Goal: Transaction & Acquisition: Obtain resource

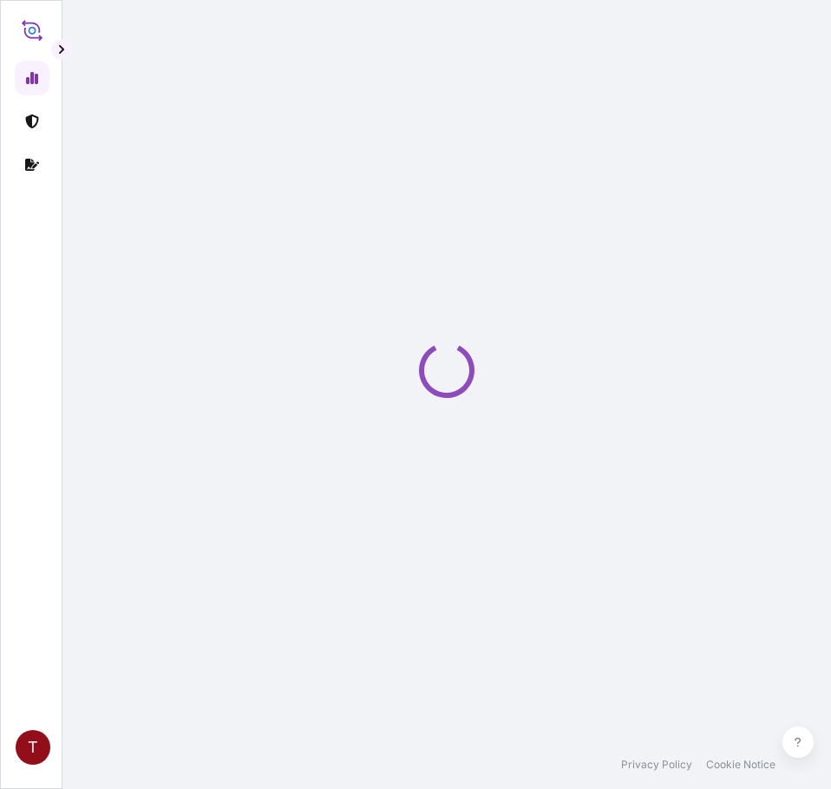
select select "2025"
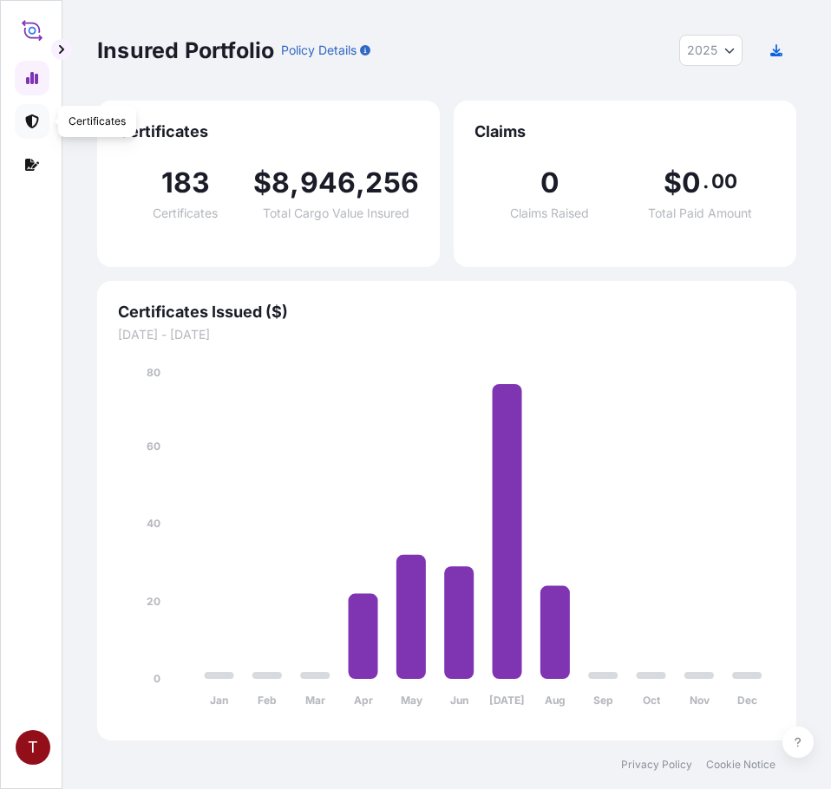
click at [48, 121] on link at bounding box center [32, 121] width 35 height 35
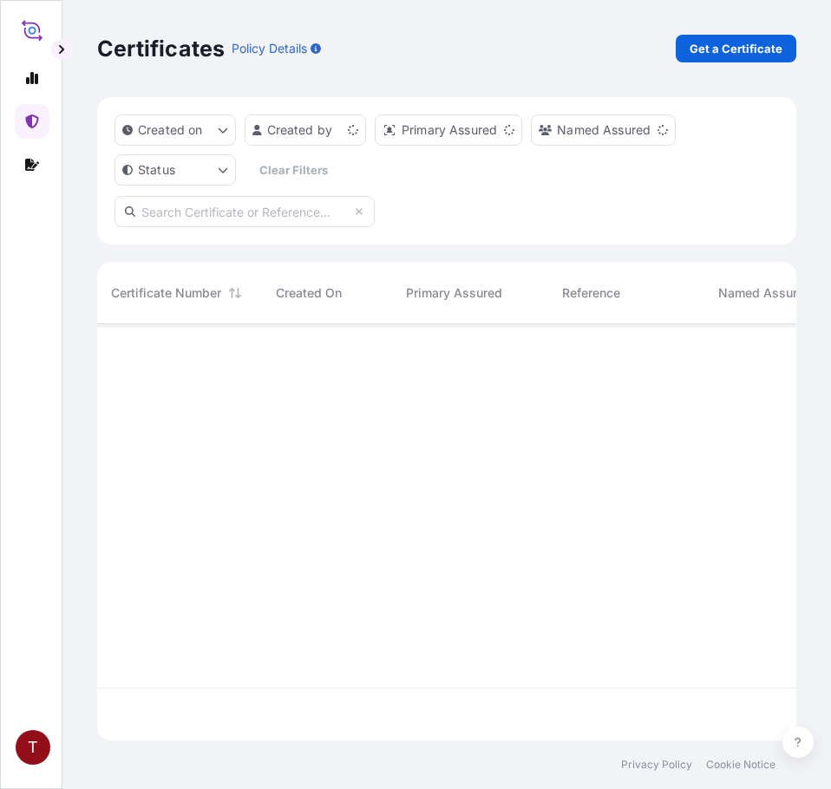
scroll to position [413, 686]
click at [769, 43] on p "Get a Certificate" at bounding box center [736, 48] width 93 height 17
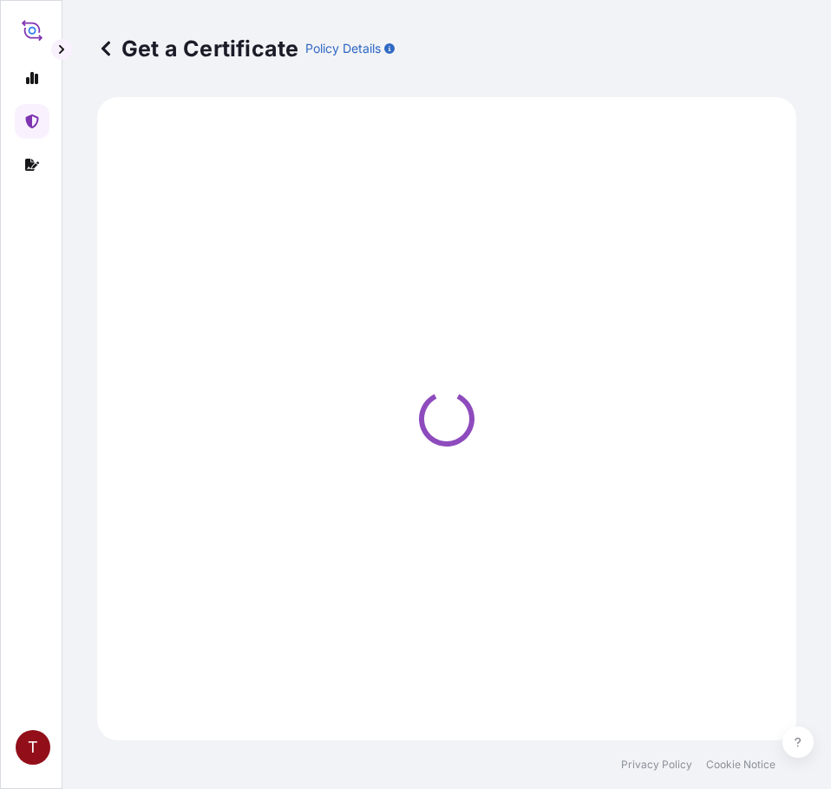
select select "Ocean Vessel"
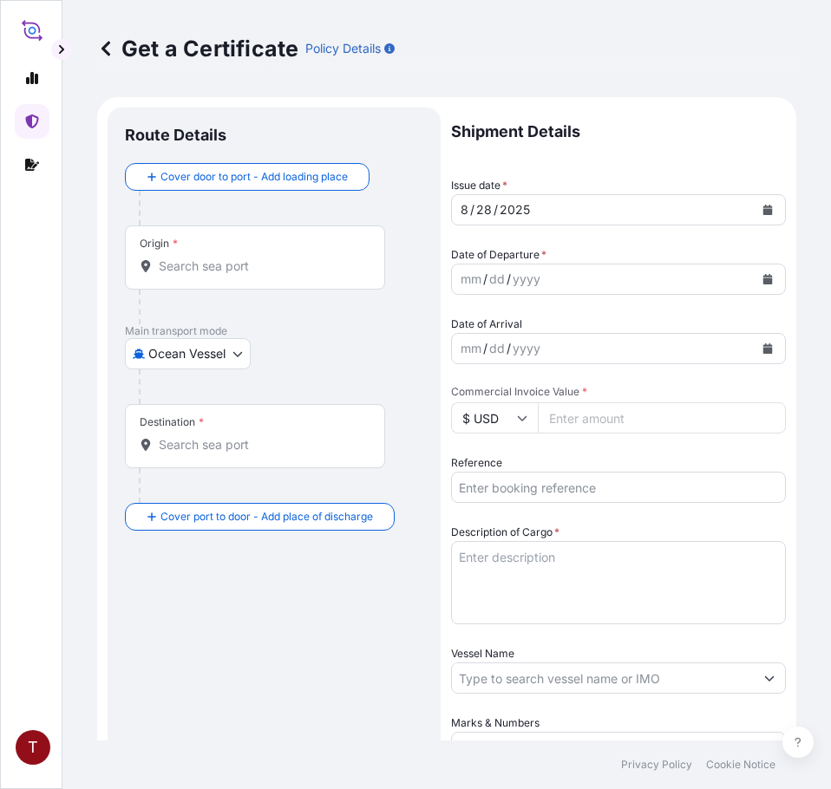
click at [265, 265] on input "Origin *" at bounding box center [261, 266] width 205 height 17
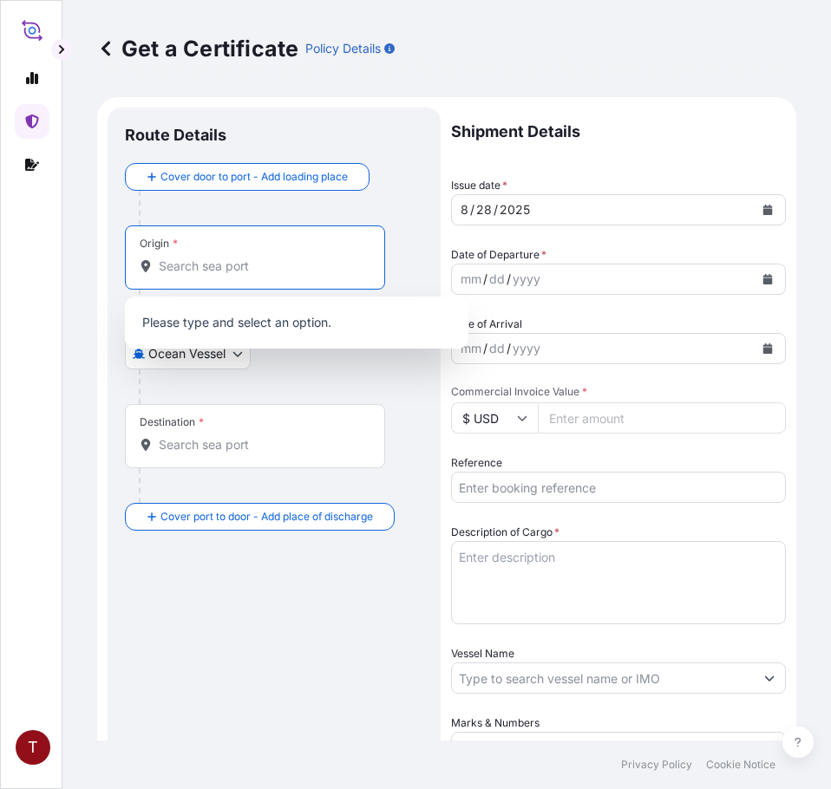
paste input "[GEOGRAPHIC_DATA], [GEOGRAPHIC_DATA]"
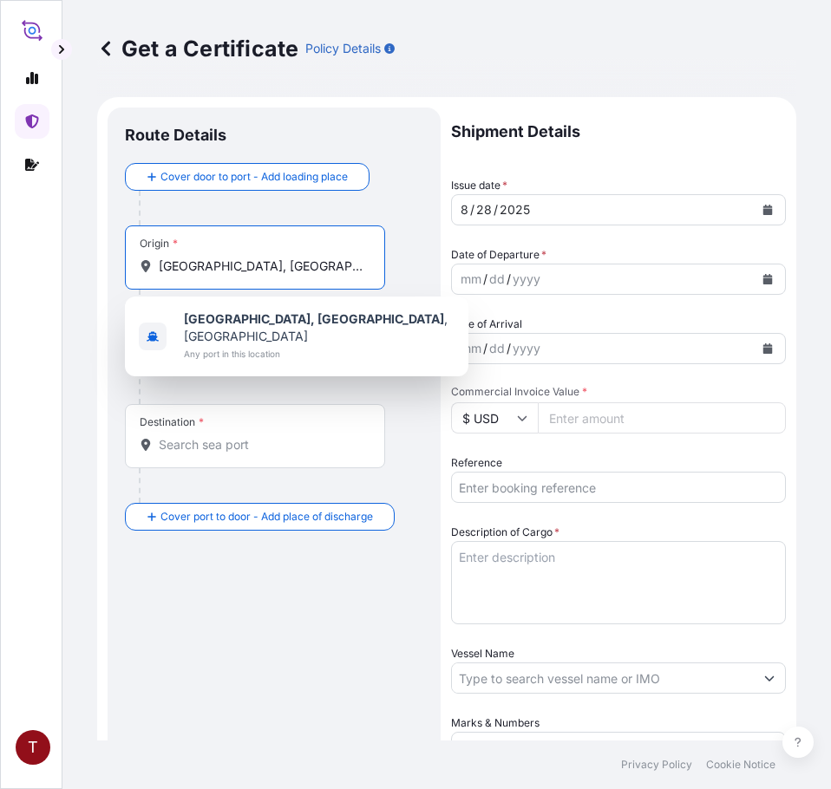
type input "[GEOGRAPHIC_DATA], [GEOGRAPHIC_DATA]"
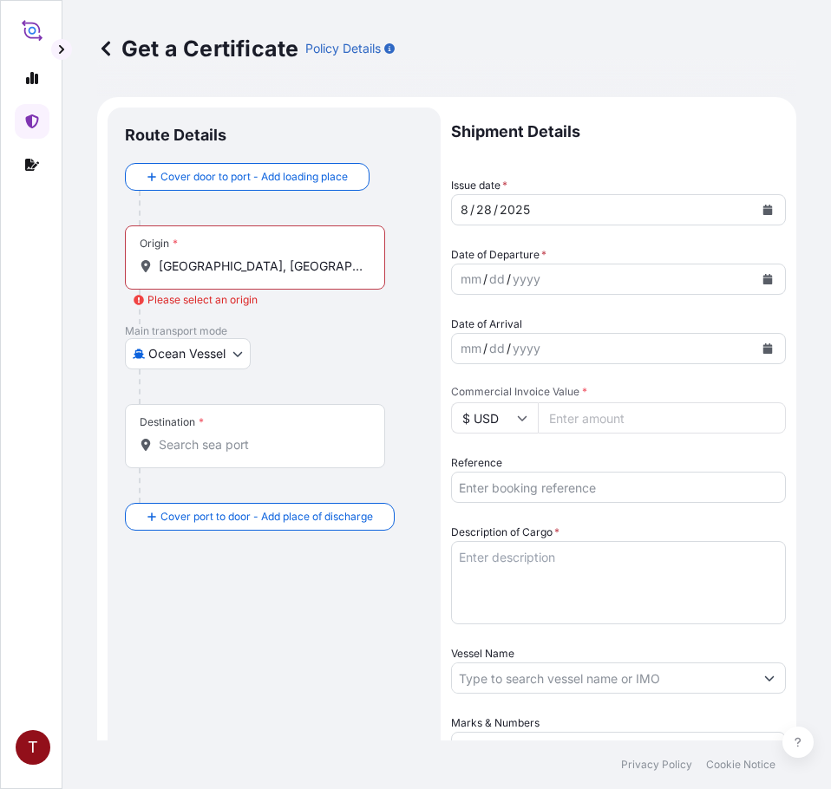
click at [190, 442] on input "Destination *" at bounding box center [261, 444] width 205 height 17
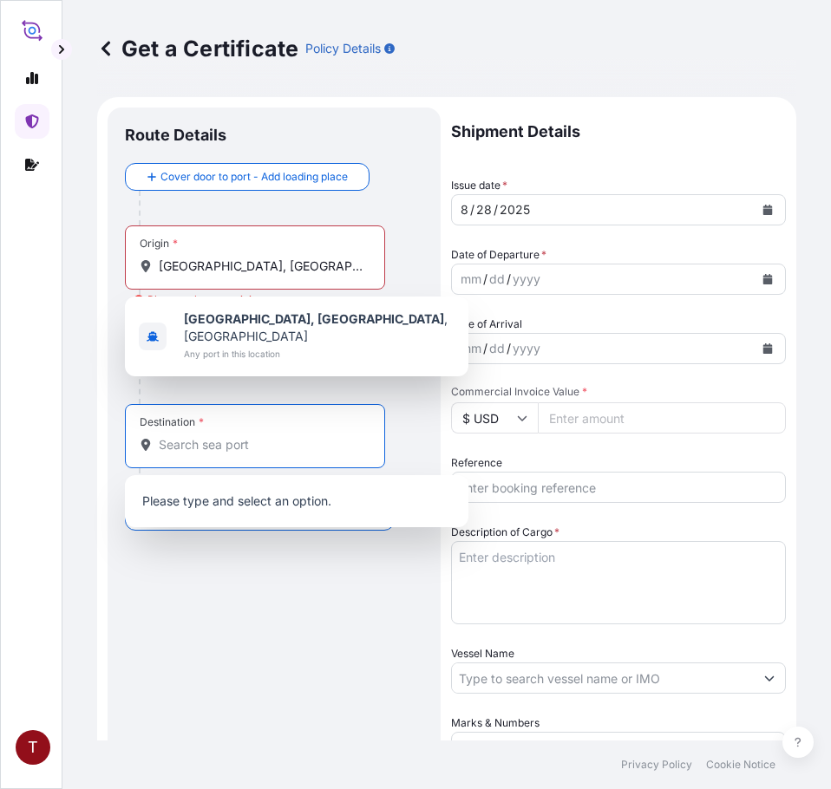
paste input "[GEOGRAPHIC_DATA]"
type input "[GEOGRAPHIC_DATA]"
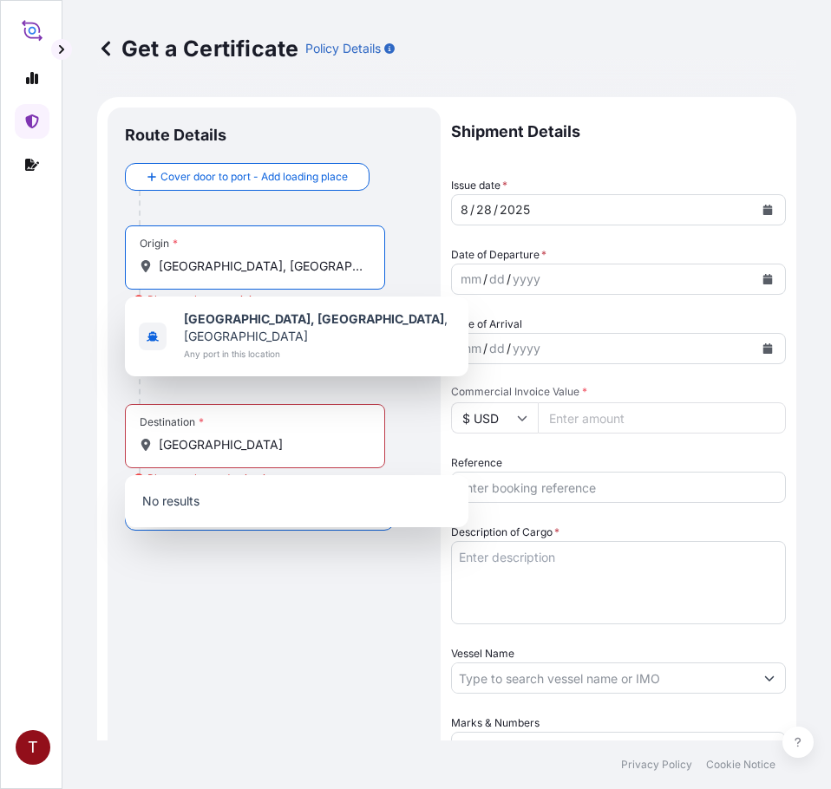
click at [224, 262] on input "[GEOGRAPHIC_DATA], [GEOGRAPHIC_DATA]" at bounding box center [261, 266] width 205 height 17
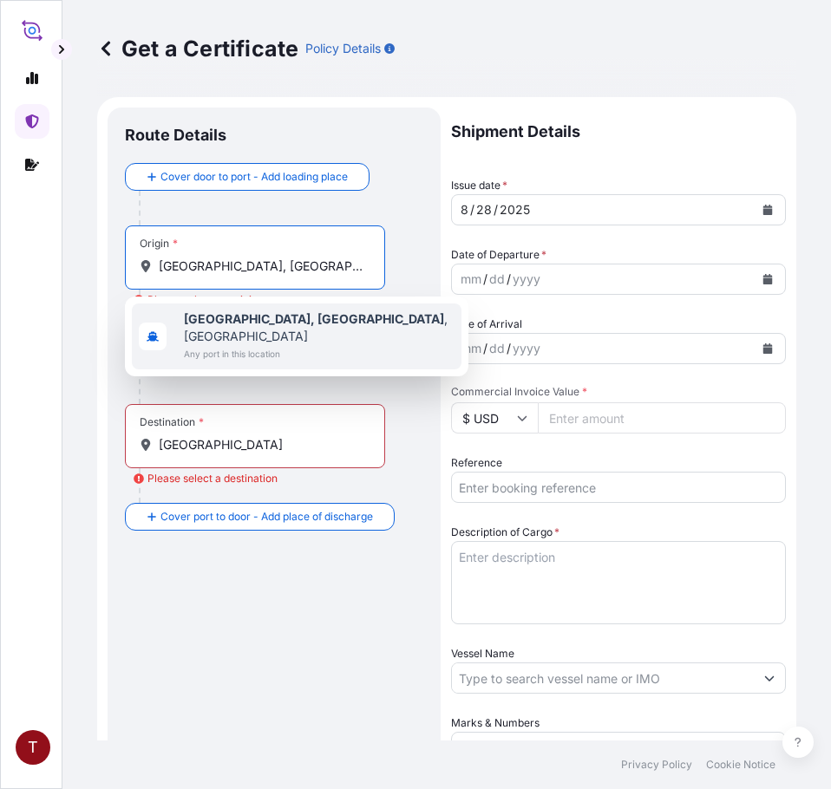
click at [227, 314] on b "[GEOGRAPHIC_DATA], [GEOGRAPHIC_DATA]" at bounding box center [314, 318] width 260 height 15
type input "[GEOGRAPHIC_DATA], [GEOGRAPHIC_DATA], [GEOGRAPHIC_DATA]"
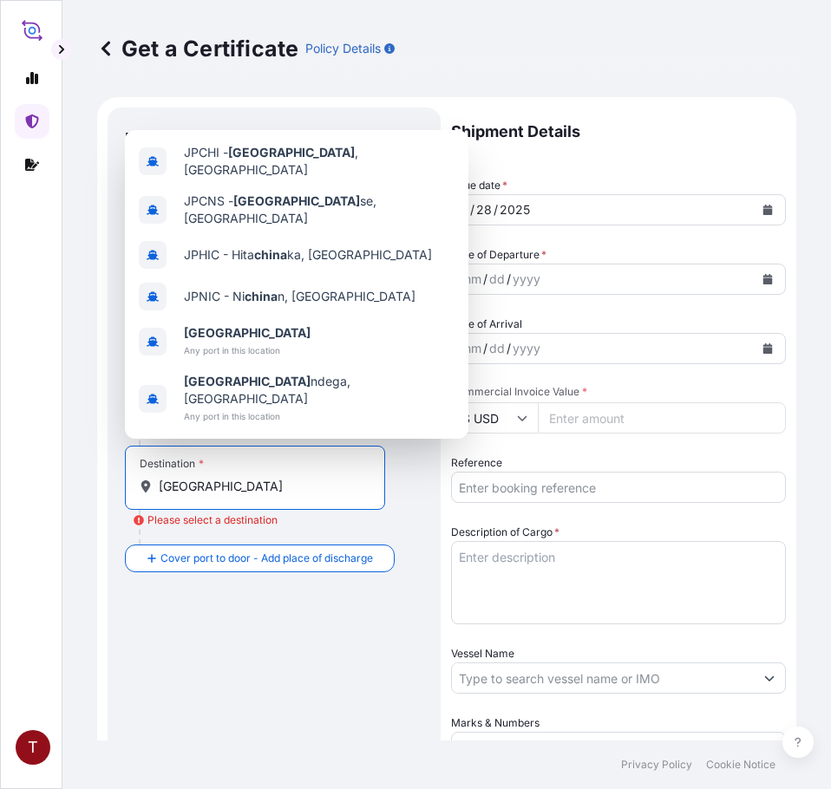
click at [190, 482] on input "[GEOGRAPHIC_DATA]" at bounding box center [261, 486] width 205 height 17
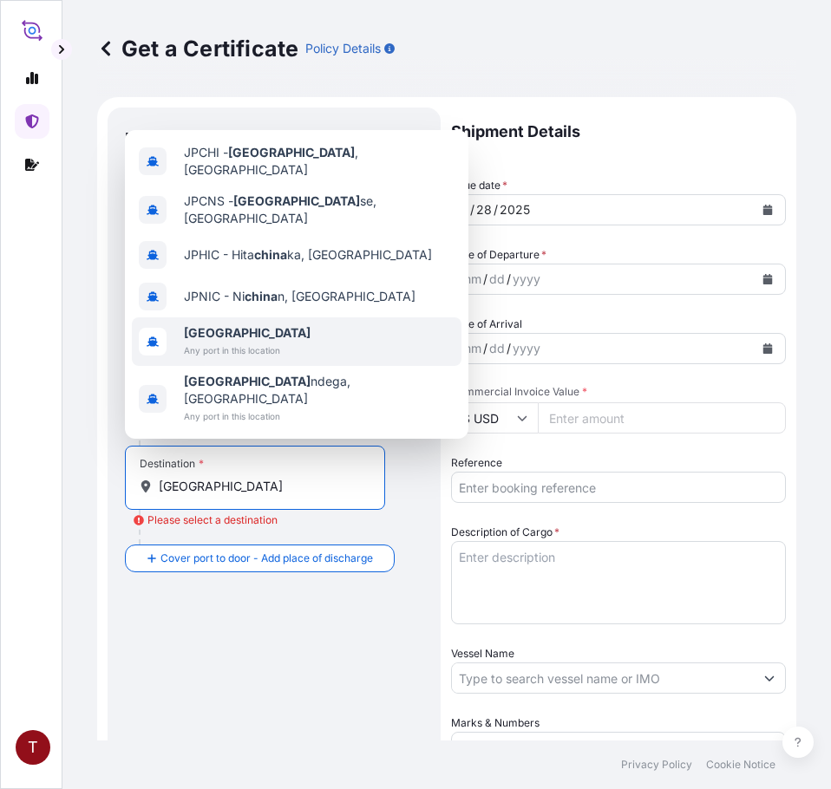
click at [206, 359] on span "Any port in this location" at bounding box center [247, 350] width 127 height 17
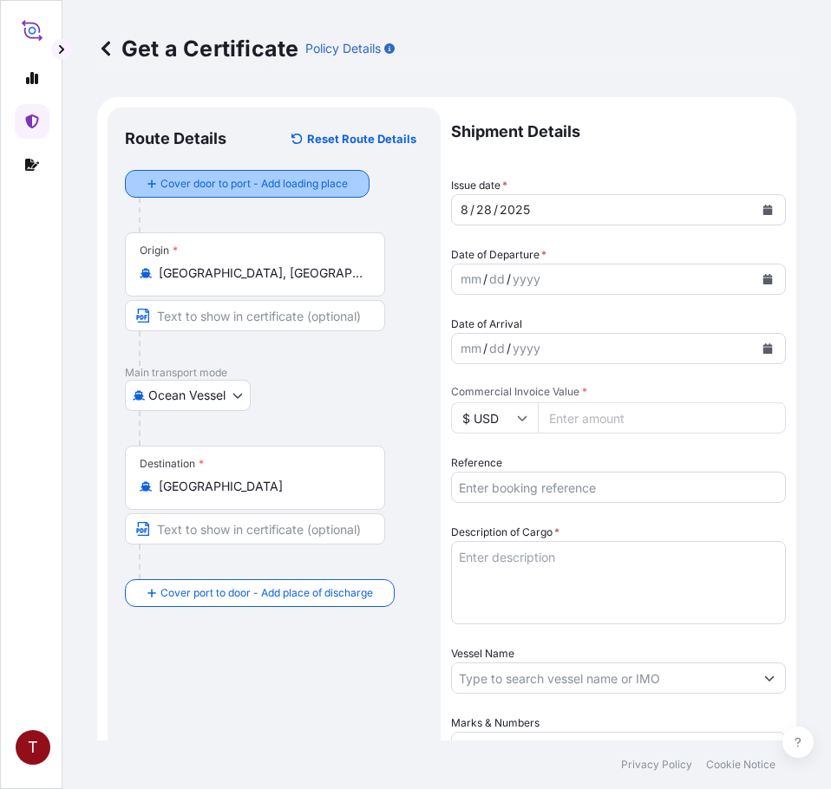
type input "[GEOGRAPHIC_DATA] - [GEOGRAPHIC_DATA], [GEOGRAPHIC_DATA]"
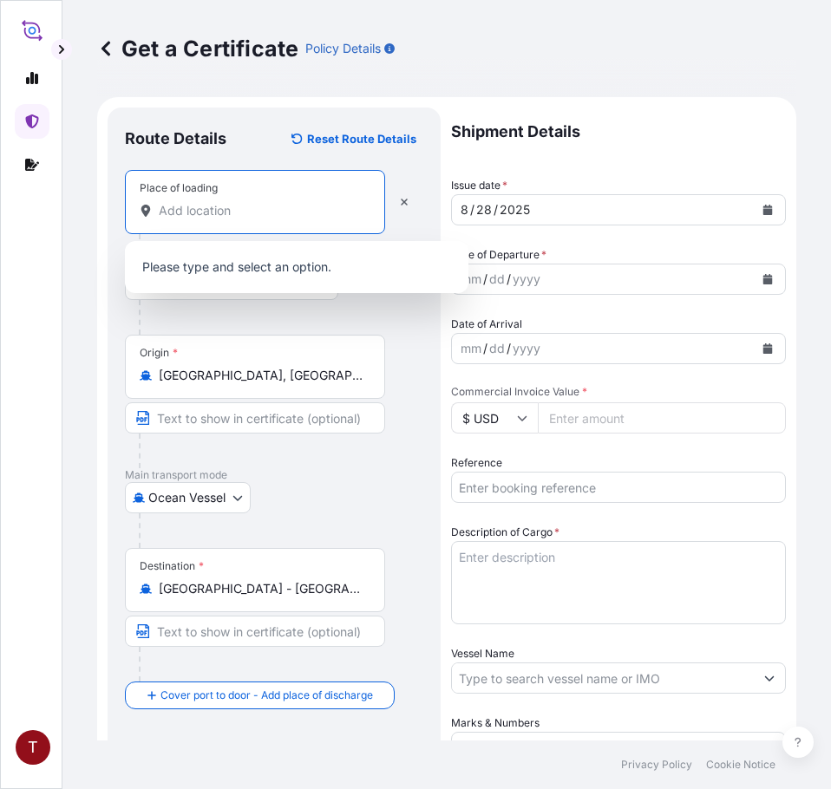
click at [216, 217] on input "Place of loading" at bounding box center [261, 210] width 205 height 17
paste input "[GEOGRAPHIC_DATA], [GEOGRAPHIC_DATA]"
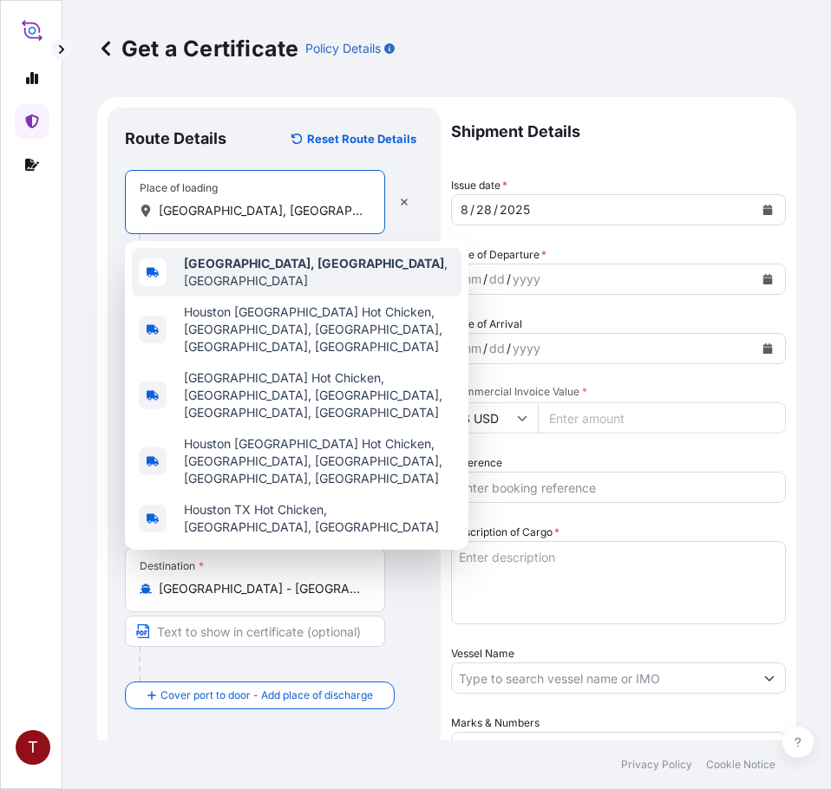
click at [225, 269] on b "[GEOGRAPHIC_DATA], [GEOGRAPHIC_DATA]" at bounding box center [314, 263] width 260 height 15
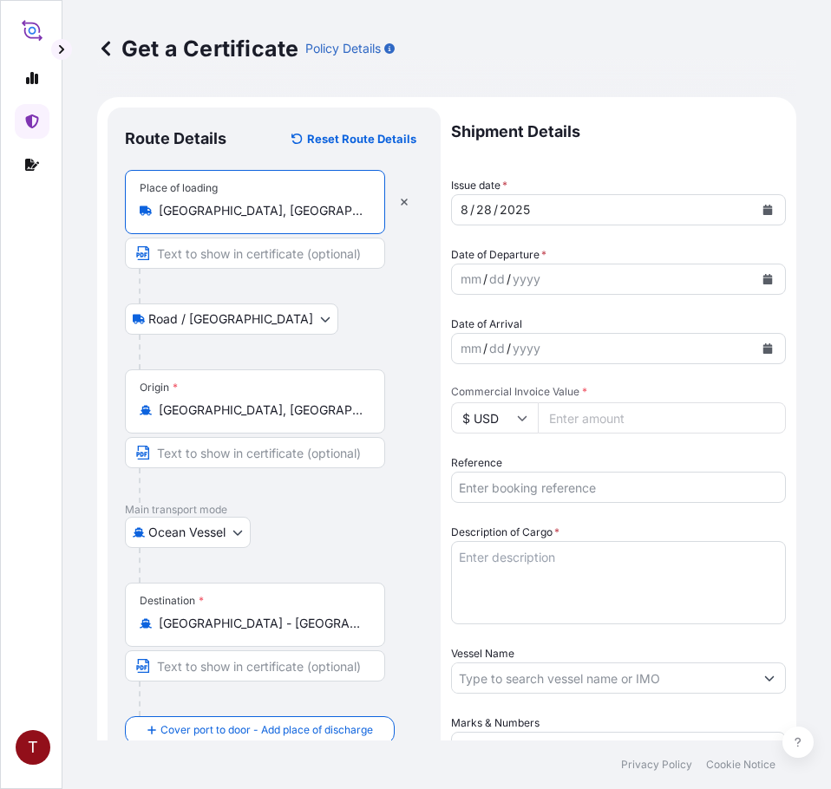
type input "[GEOGRAPHIC_DATA], [GEOGRAPHIC_DATA], [GEOGRAPHIC_DATA]"
click at [652, 140] on p "Shipment Details" at bounding box center [618, 132] width 335 height 49
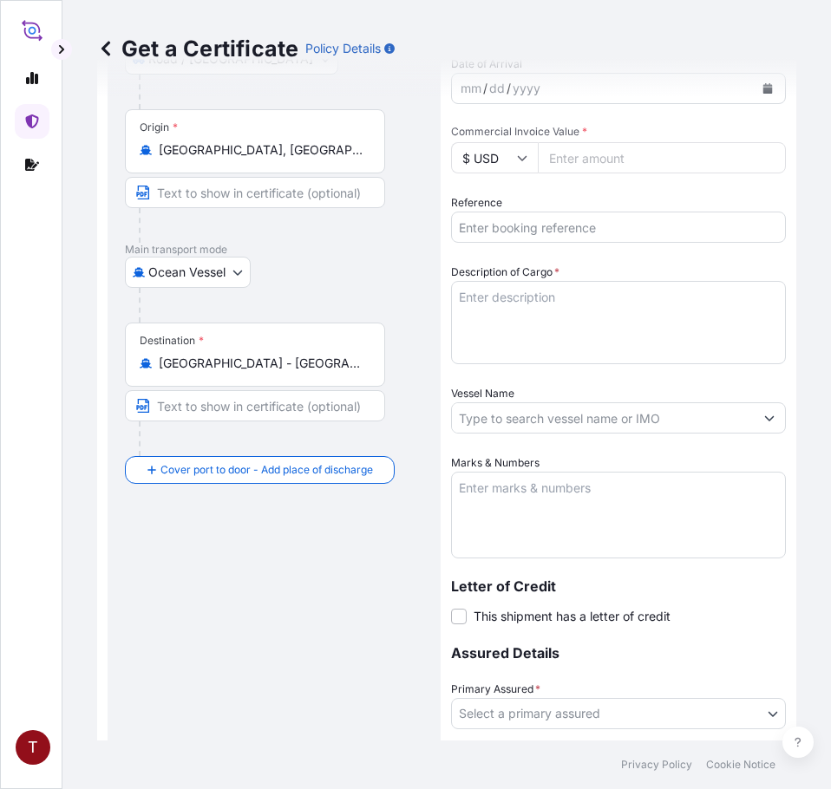
scroll to position [347, 0]
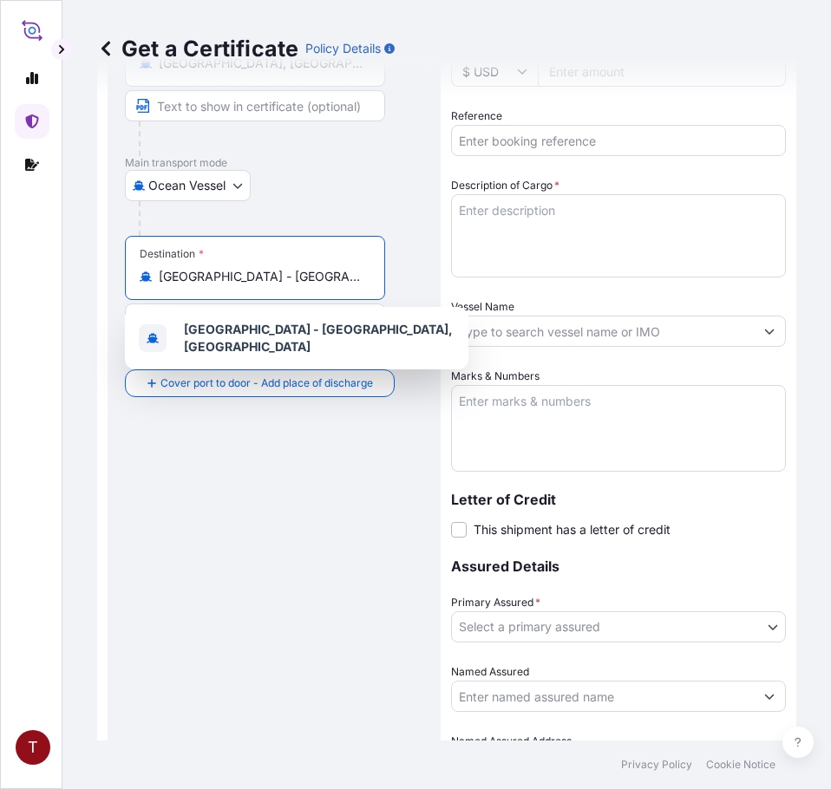
click at [254, 278] on input "[GEOGRAPHIC_DATA] - [GEOGRAPHIC_DATA], [GEOGRAPHIC_DATA]" at bounding box center [261, 276] width 205 height 17
click at [298, 277] on input "[GEOGRAPHIC_DATA] - [GEOGRAPHIC_DATA], [GEOGRAPHIC_DATA]" at bounding box center [261, 276] width 205 height 17
paste input "[GEOGRAPHIC_DATA]"
drag, startPoint x: 292, startPoint y: 273, endPoint x: -29, endPoint y: 233, distance: 324.3
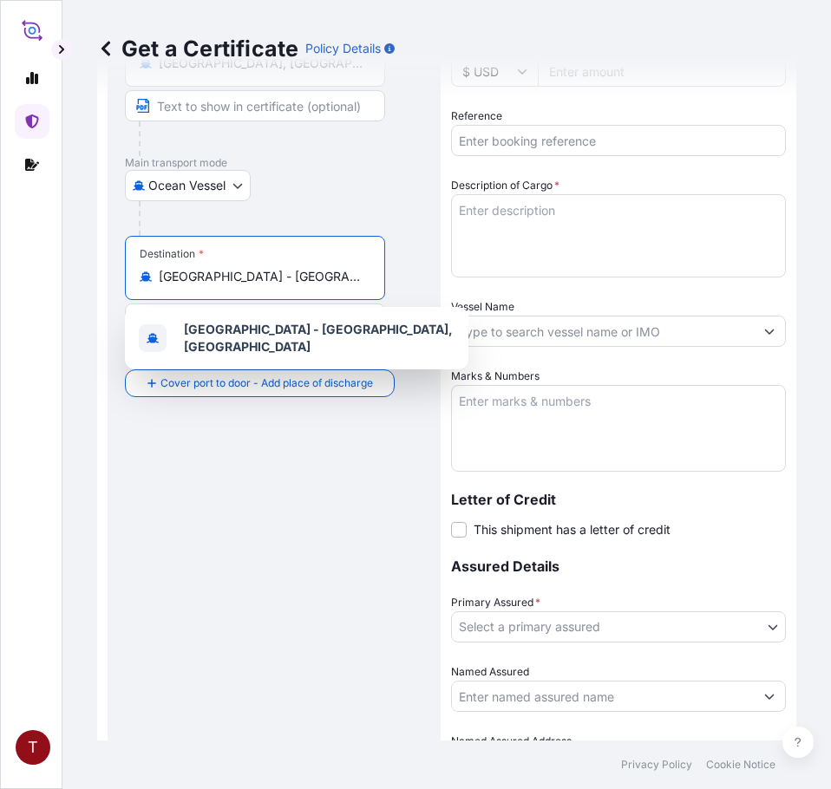
click at [0, 233] on html "1 option available. 1 option available. T Get a Certificate Policy Details Rout…" at bounding box center [415, 394] width 831 height 789
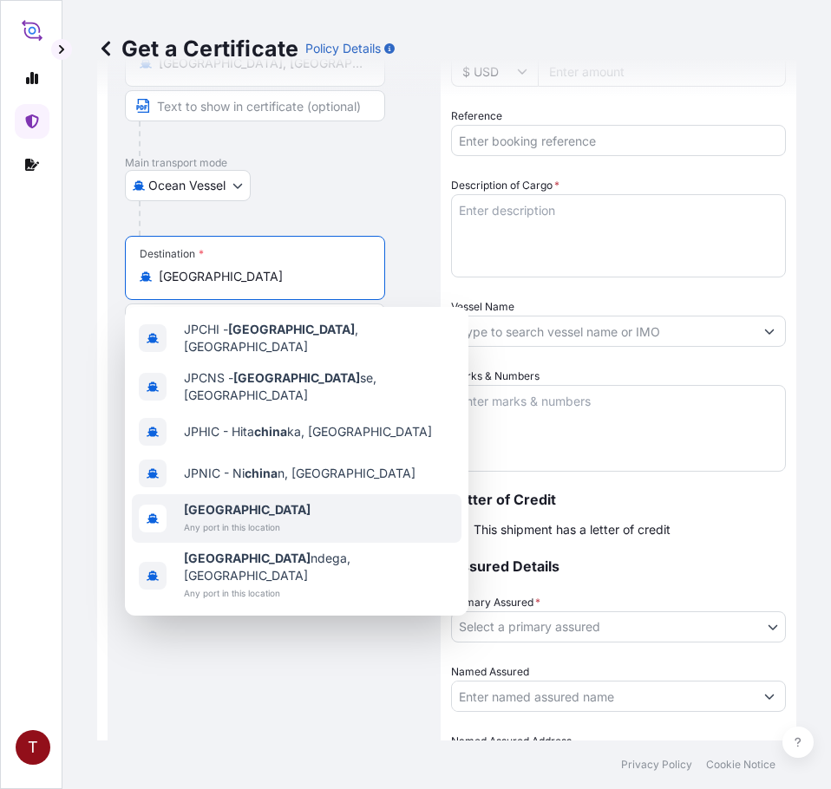
click at [220, 501] on span "[GEOGRAPHIC_DATA]" at bounding box center [247, 509] width 127 height 17
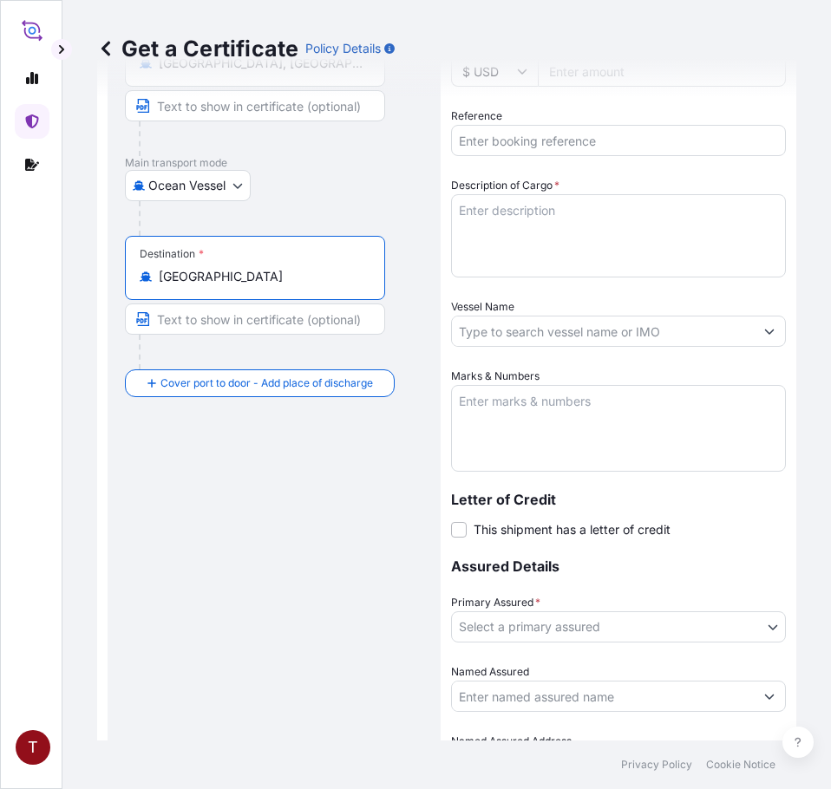
type input "[GEOGRAPHIC_DATA]"
click at [220, 698] on div "Route Details Reset Route Details Place of loading [GEOGRAPHIC_DATA], [GEOGRAPH…" at bounding box center [274, 306] width 298 height 1056
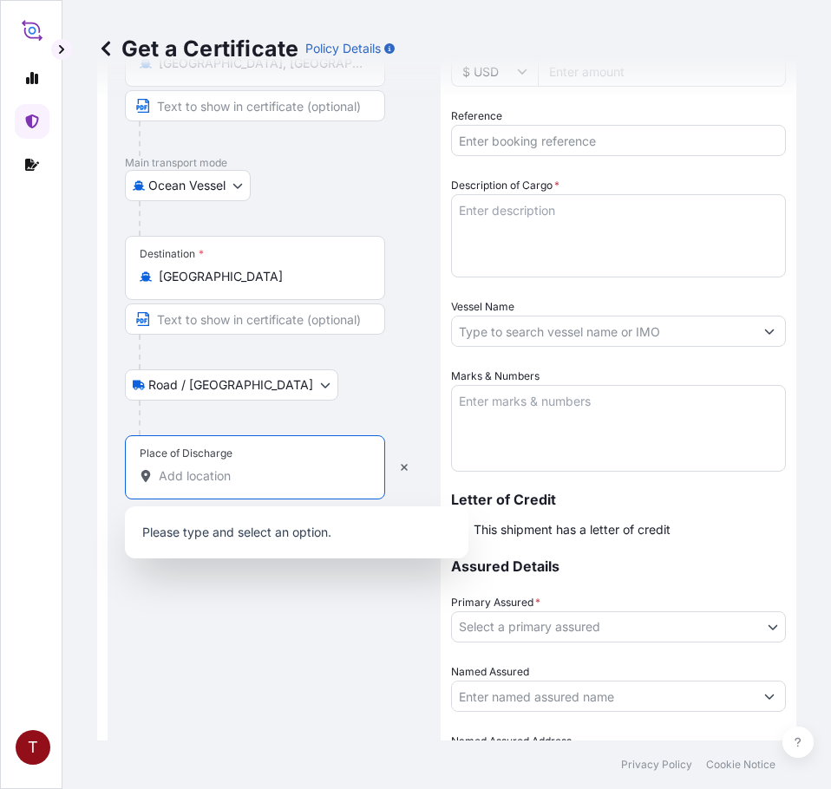
click at [219, 469] on input "Place of Discharge" at bounding box center [261, 476] width 205 height 17
paste input "GAOLAN"
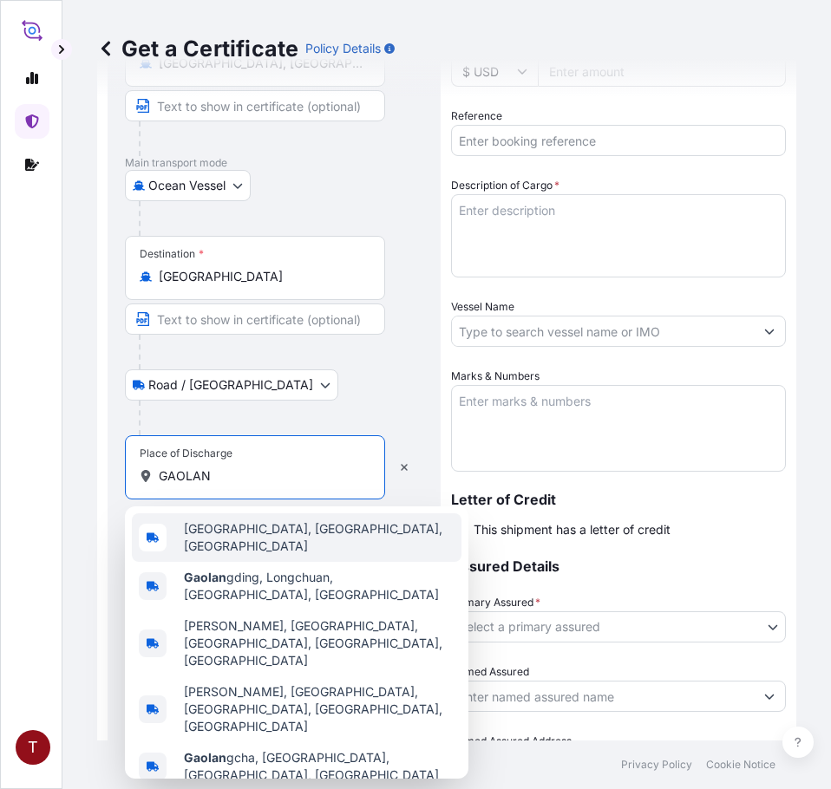
click at [227, 542] on span "[GEOGRAPHIC_DATA], [GEOGRAPHIC_DATA], [GEOGRAPHIC_DATA]" at bounding box center [319, 537] width 271 height 35
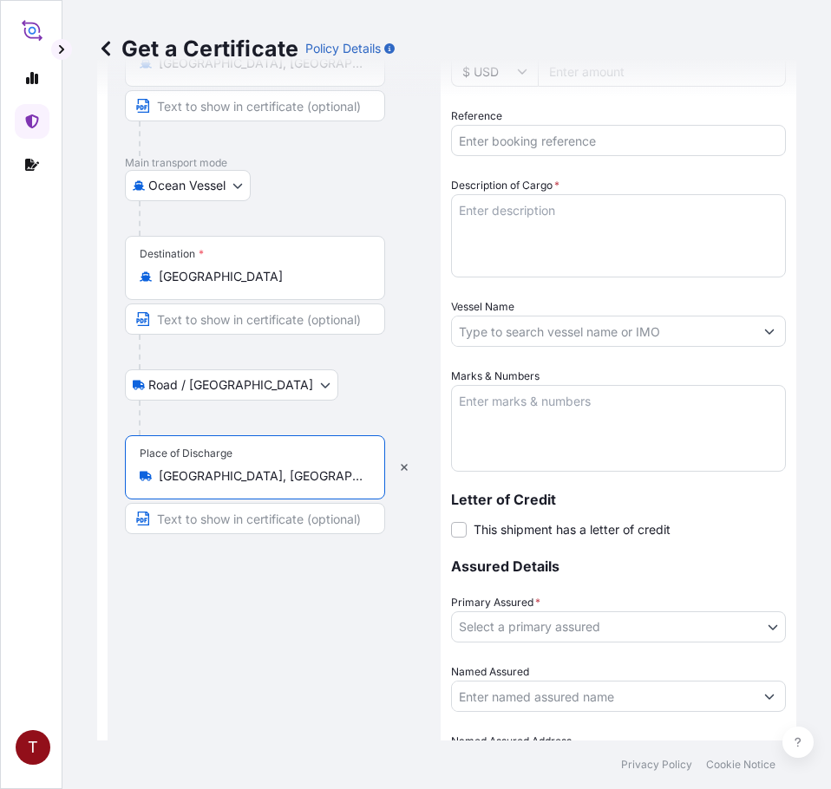
type input "[GEOGRAPHIC_DATA], [GEOGRAPHIC_DATA], [GEOGRAPHIC_DATA]"
click at [278, 526] on input "Text to appear on certificate" at bounding box center [255, 518] width 260 height 31
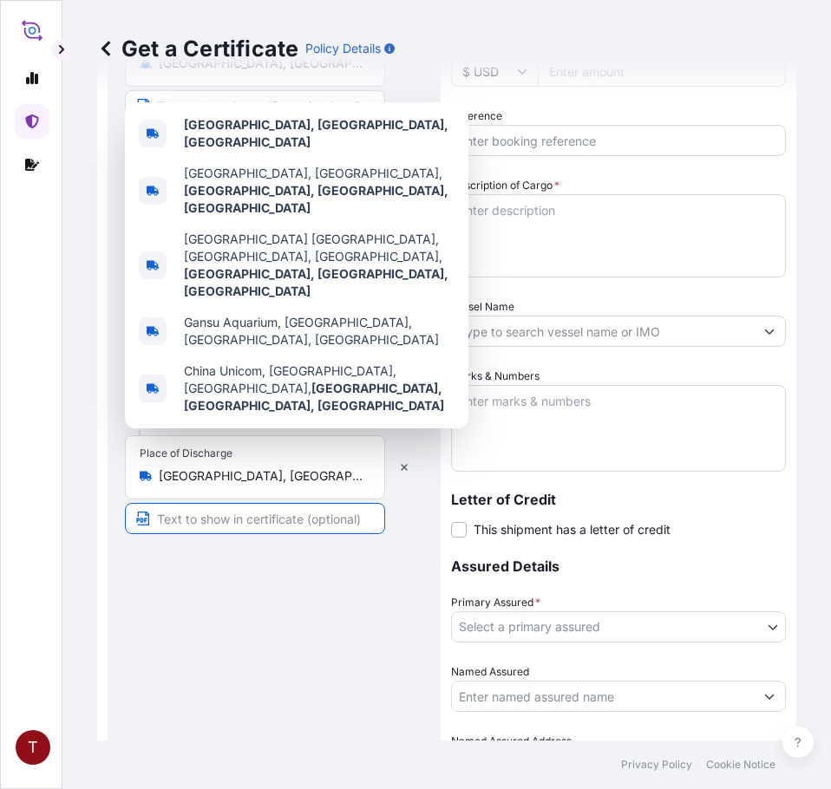
paste input "GAOLAN"
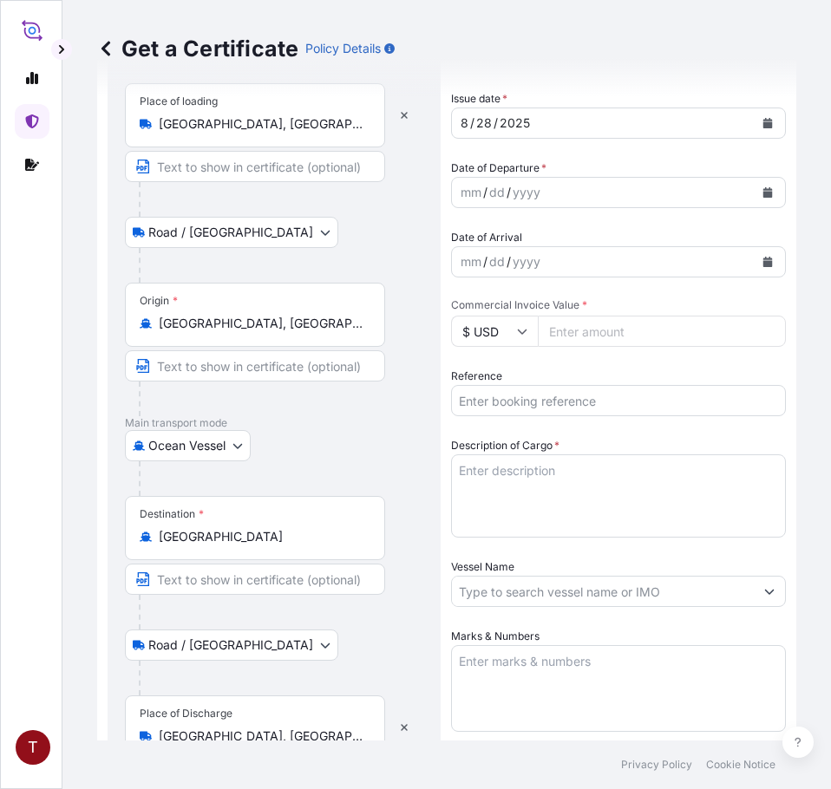
scroll to position [0, 0]
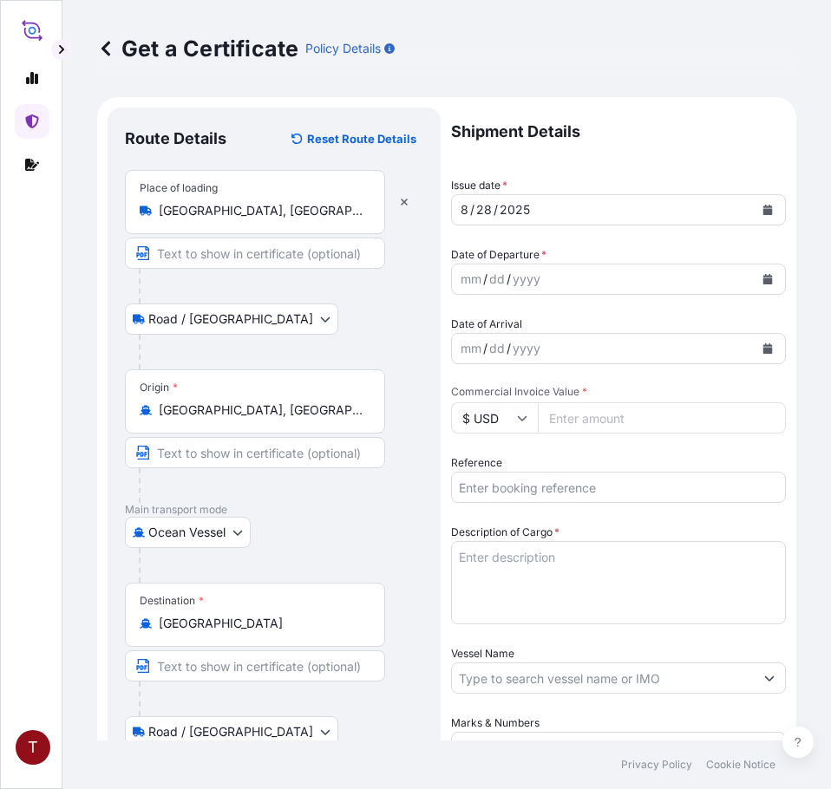
type input "GAOLAN"
click at [763, 279] on icon "Calendar" at bounding box center [768, 279] width 10 height 10
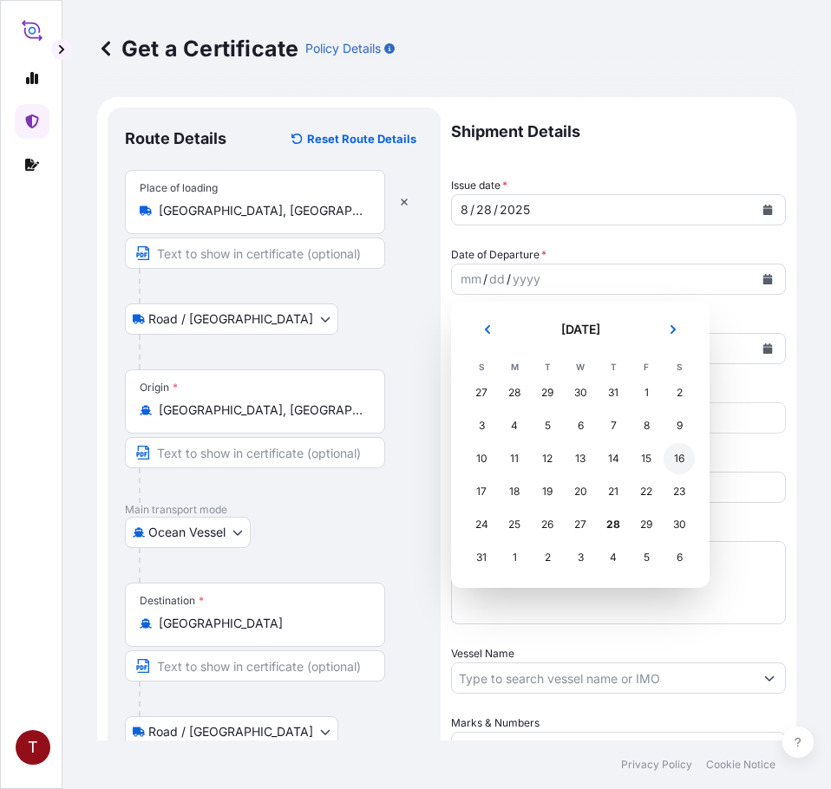
click at [687, 458] on div "16" at bounding box center [679, 458] width 31 height 31
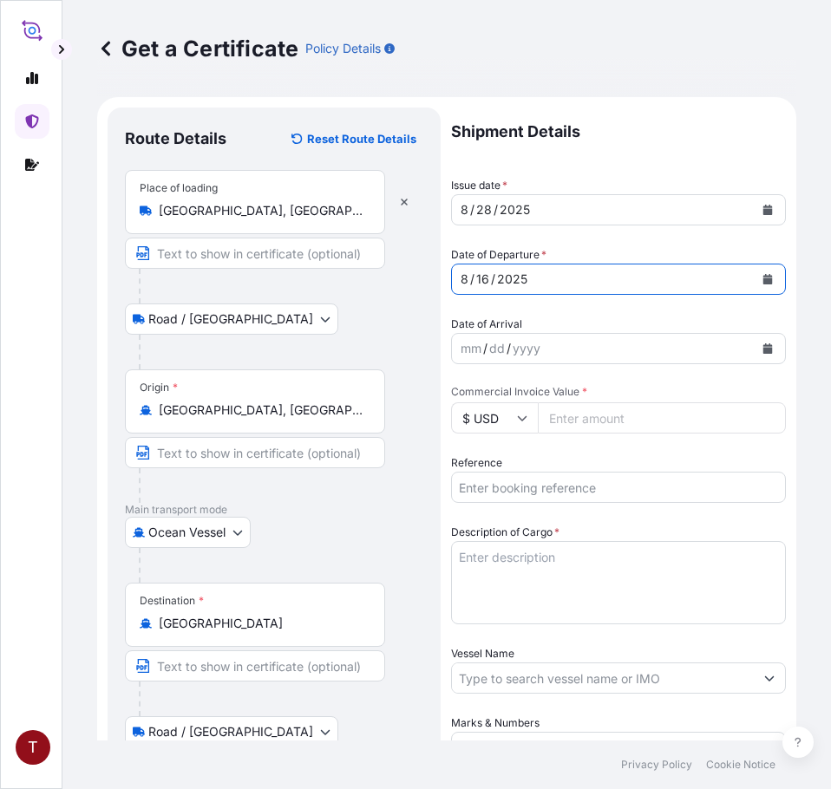
click at [754, 342] on button "Calendar" at bounding box center [768, 349] width 28 height 28
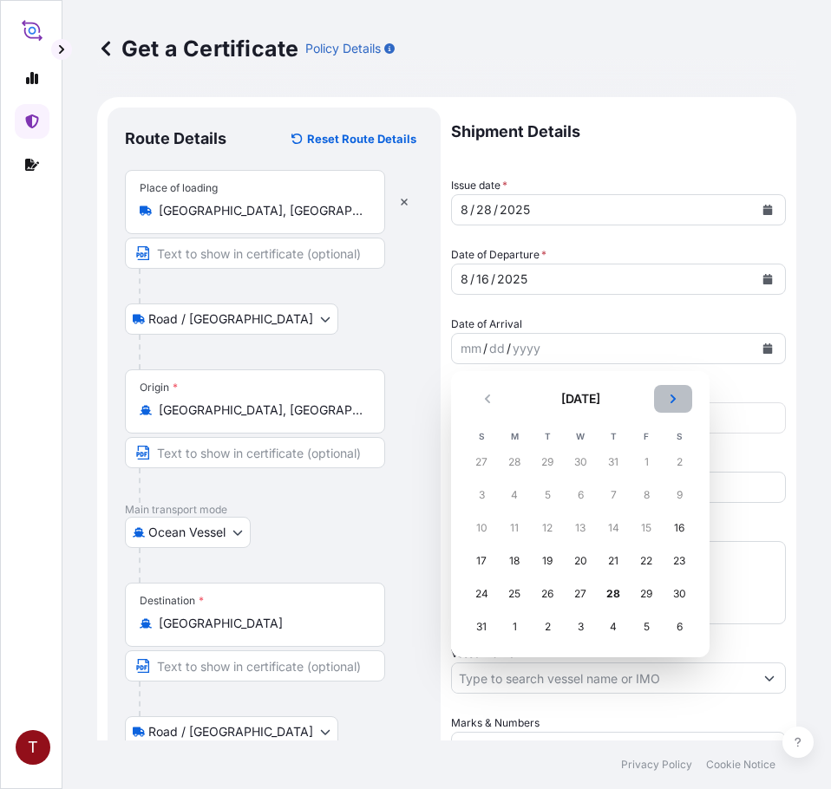
click at [670, 394] on icon "Next" at bounding box center [673, 399] width 10 height 10
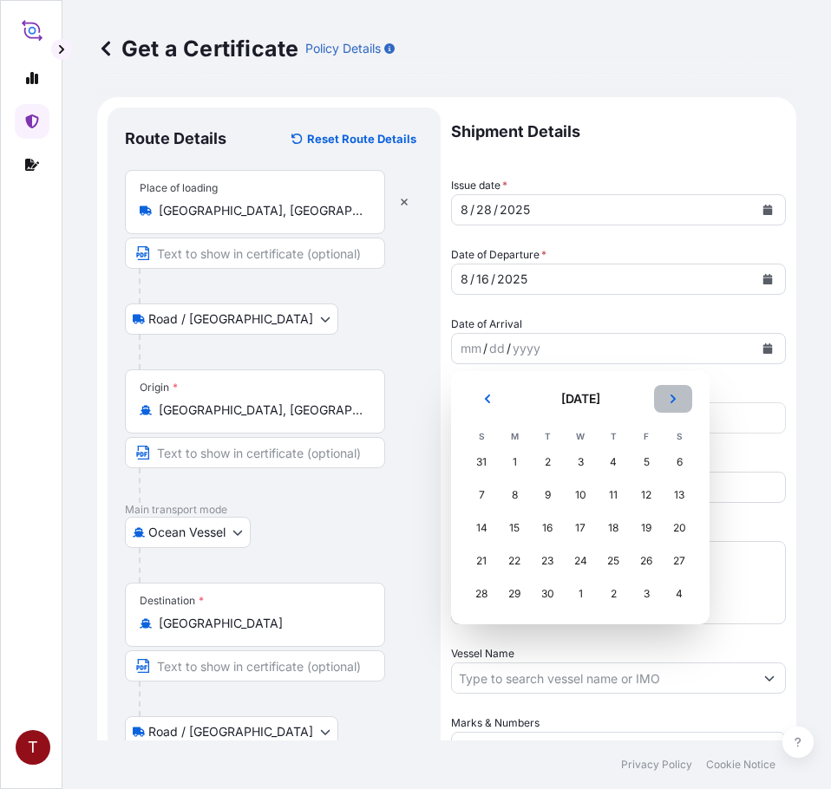
click at [670, 394] on icon "Next" at bounding box center [673, 399] width 10 height 10
click at [646, 496] on div "10" at bounding box center [646, 495] width 31 height 31
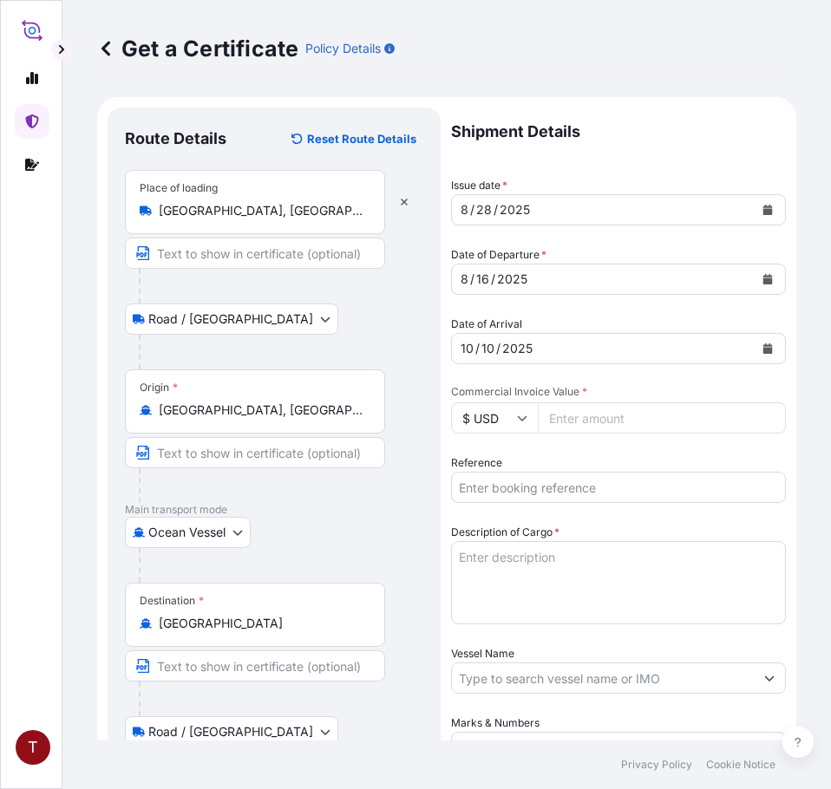
click at [578, 421] on input "Commercial Invoice Value *" at bounding box center [662, 417] width 248 height 31
paste input "103698.00"
type input "103698.00"
click at [522, 481] on input "Reference" at bounding box center [618, 487] width 335 height 31
paste input "10420812019"
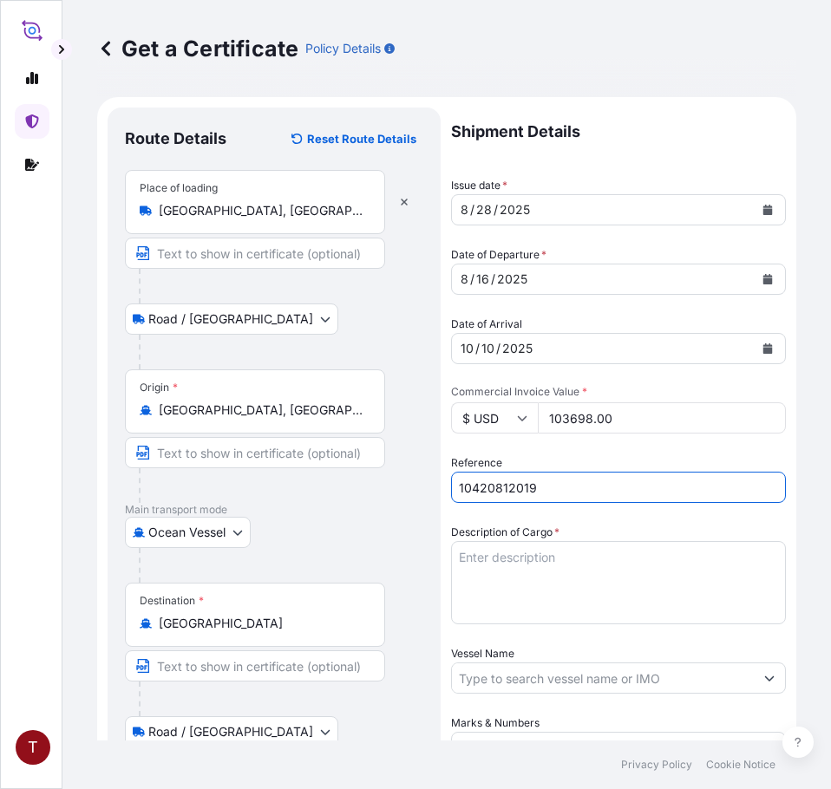
scroll to position [260, 0]
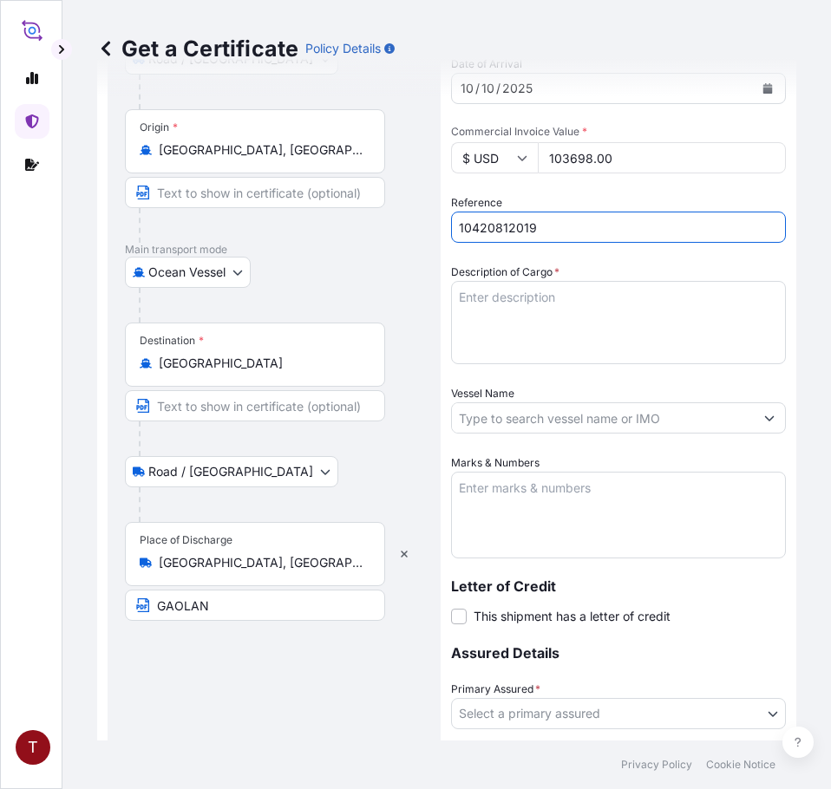
type input "10420812019"
click at [519, 299] on textarea "Description of Cargo *" at bounding box center [618, 322] width 335 height 83
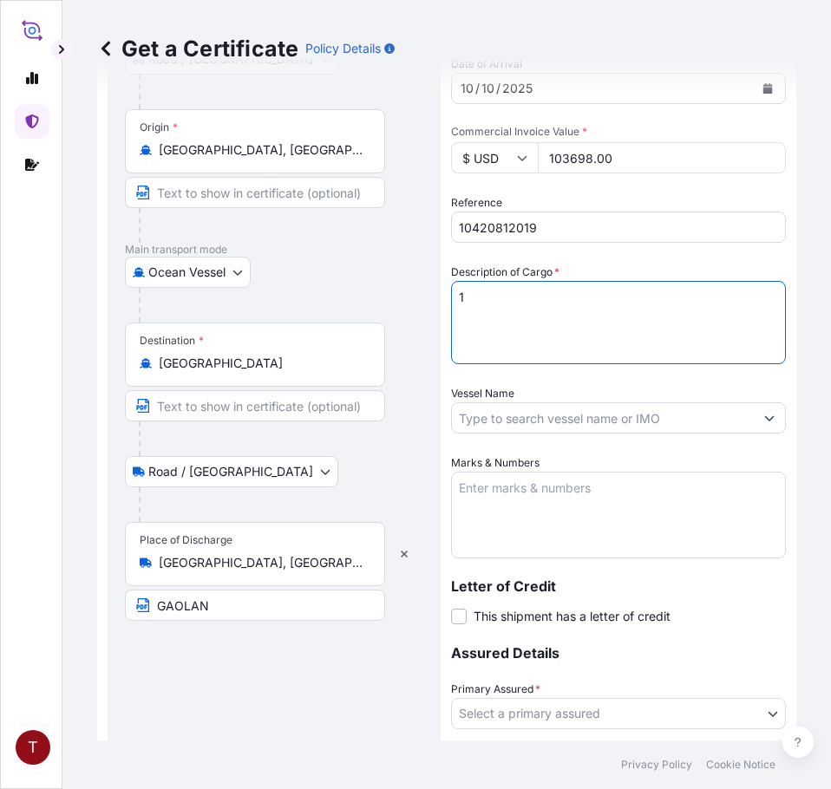
paste textarea "TANKS LOADED INTO 1 20FT ISOTANK - NONDANGEROUS LIQUIDS ARISTONATE ECA-50"
type textarea "1 TANKS LOADED INTO 1 20FT ISOTANK - NONDANGEROUS LIQUIDS ARISTONATE ECA-50"
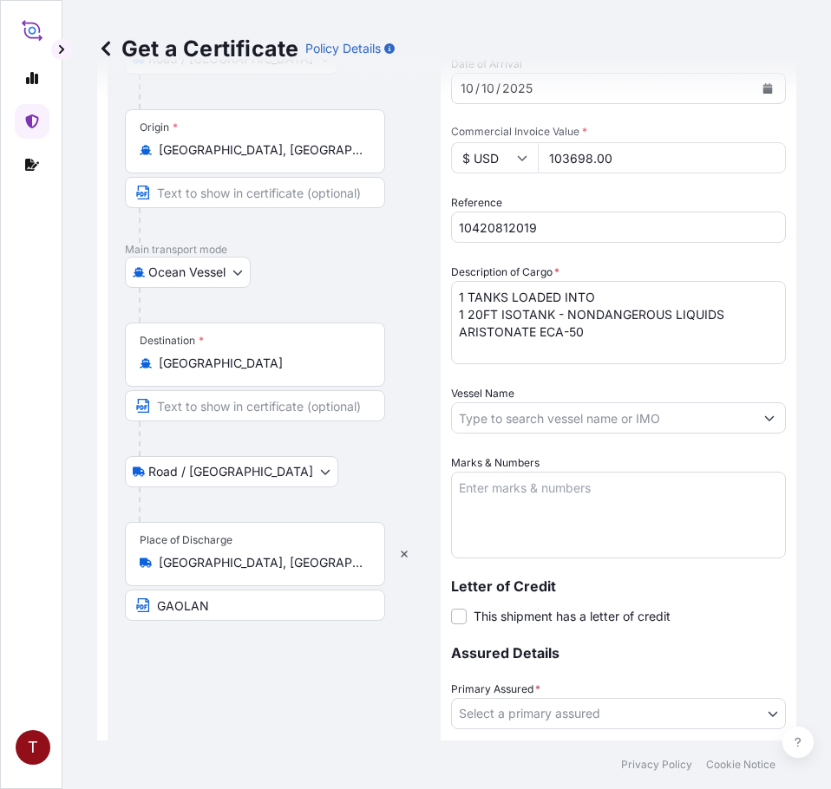
click at [522, 425] on input "Vessel Name" at bounding box center [603, 417] width 302 height 31
paste input "NORTHERN JAGUAR 533W"
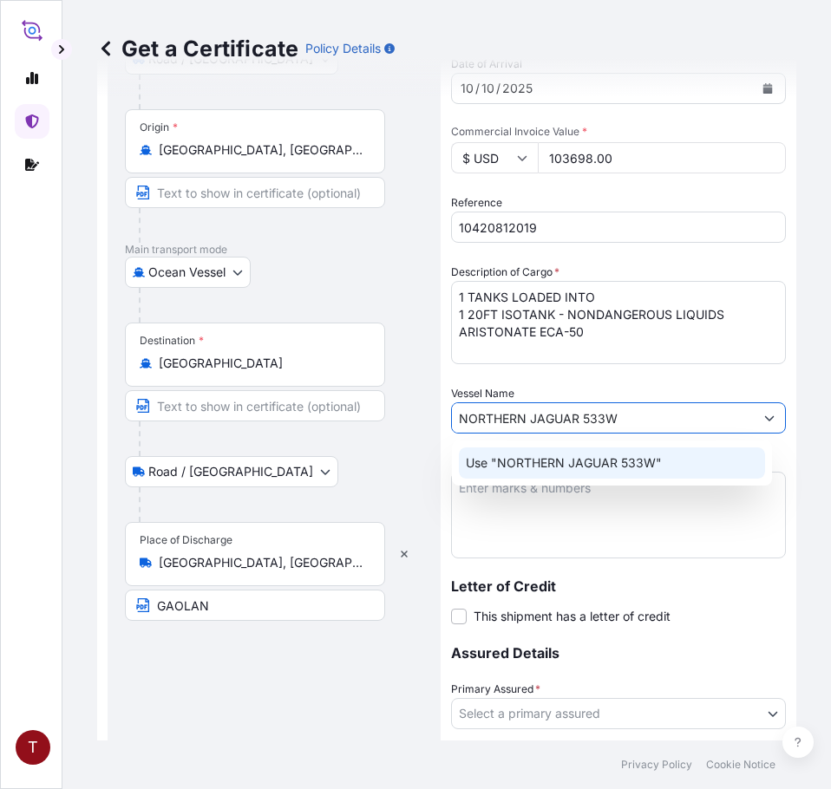
type input "NORTHERN JAGUAR 533W"
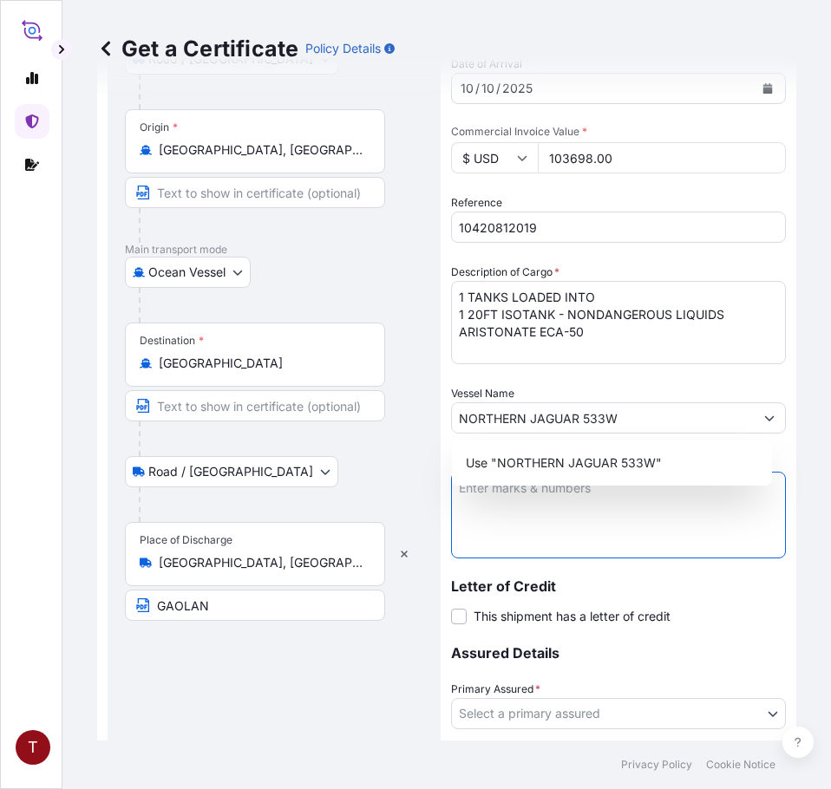
click at [527, 531] on textarea "Marks & Numbers" at bounding box center [618, 515] width 335 height 87
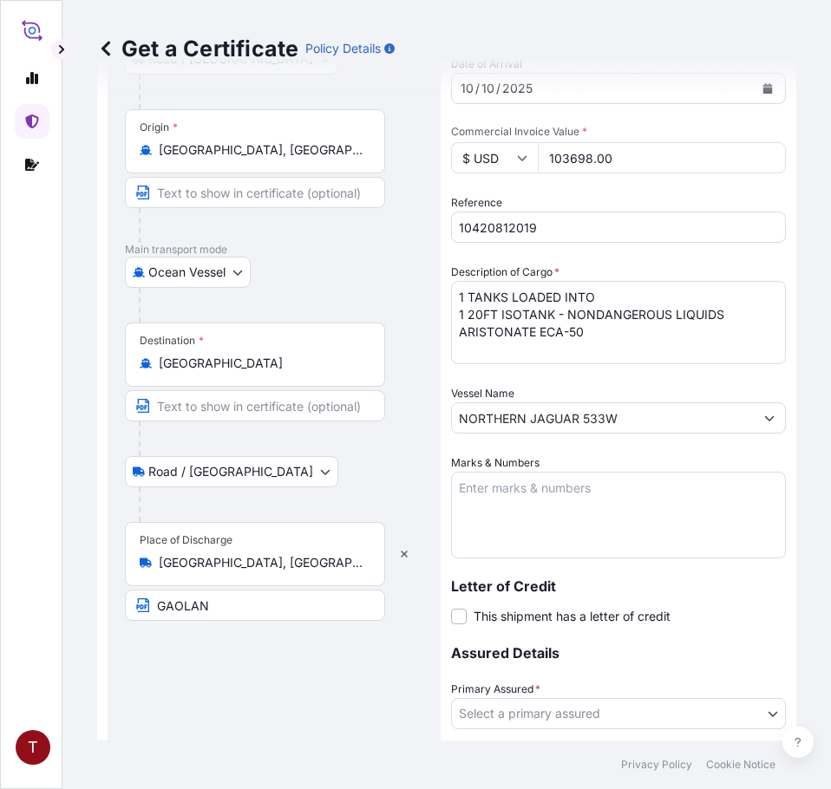
click at [532, 490] on textarea "Marks & Numbers" at bounding box center [618, 515] width 335 height 87
paste textarea "10420812019 107886 233855 4503890487"
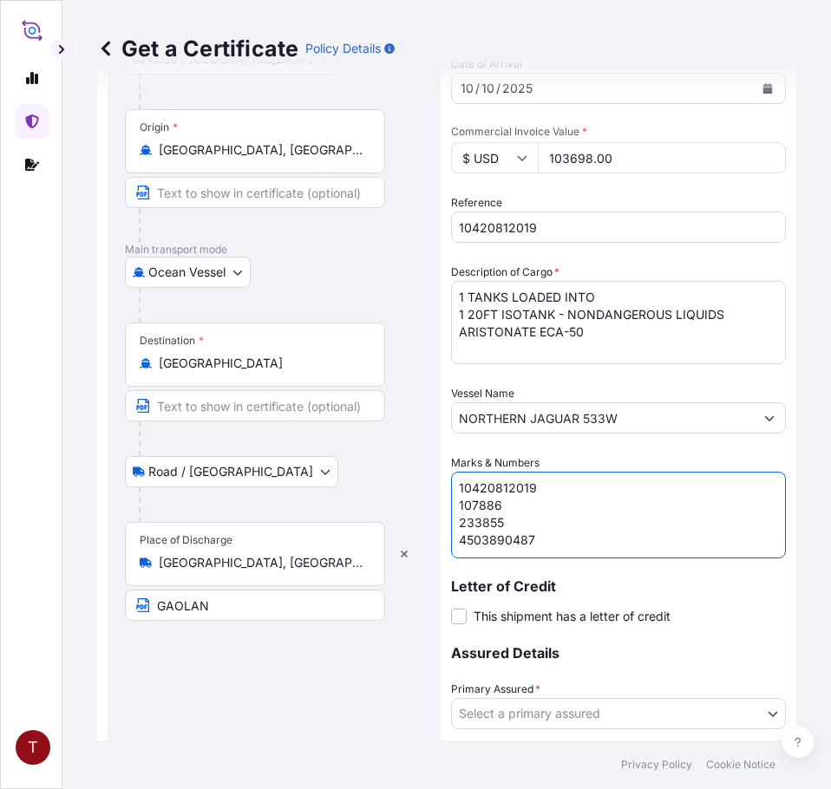
scroll to position [7, 0]
drag, startPoint x: 515, startPoint y: 500, endPoint x: 420, endPoint y: 500, distance: 95.4
click at [420, 500] on form "Route Details Reset Route Details Place of loading [GEOGRAPHIC_DATA], [GEOGRAPH…" at bounding box center [446, 392] width 699 height 1111
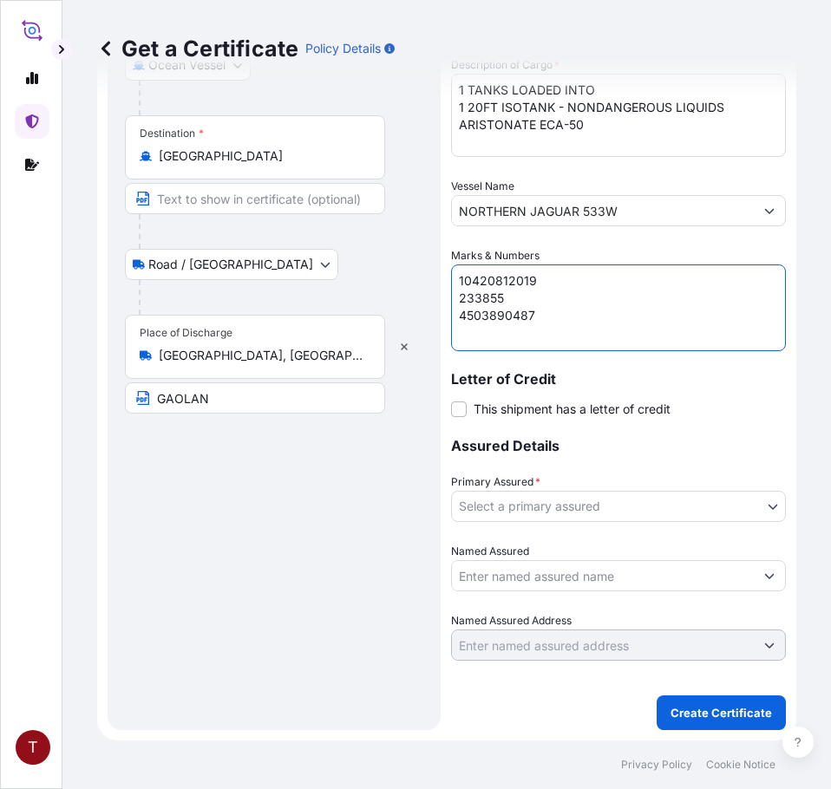
type textarea "10420812019 233855 4503890487"
click at [544, 507] on body "T Get a Certificate Policy Details Route Details Reset Route Details Place of l…" at bounding box center [415, 394] width 831 height 789
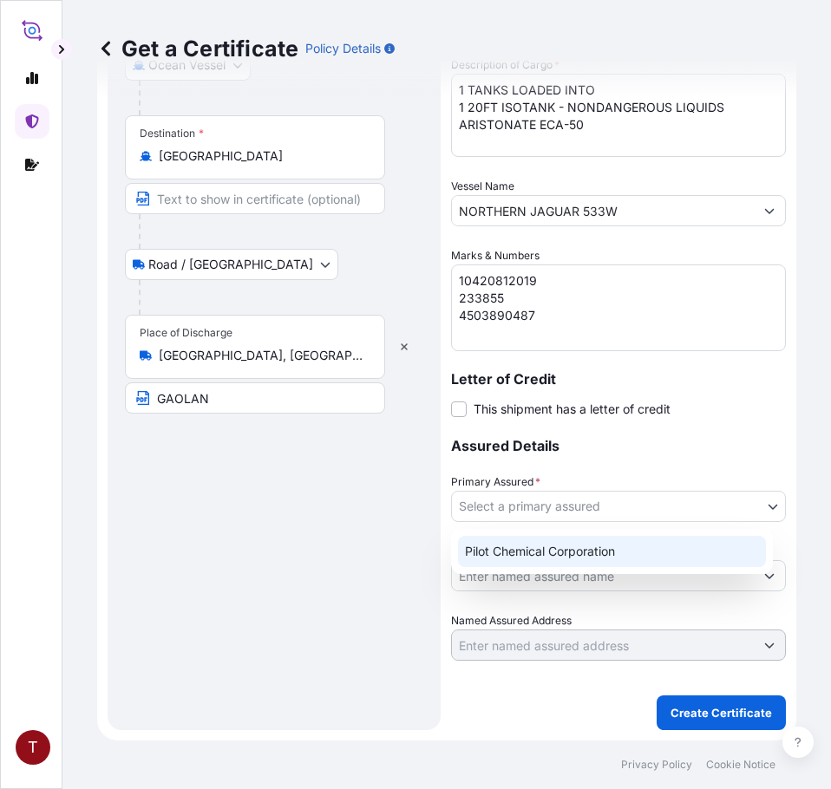
click at [519, 556] on div "Pilot Chemical Corporation" at bounding box center [612, 551] width 308 height 31
select select "31545"
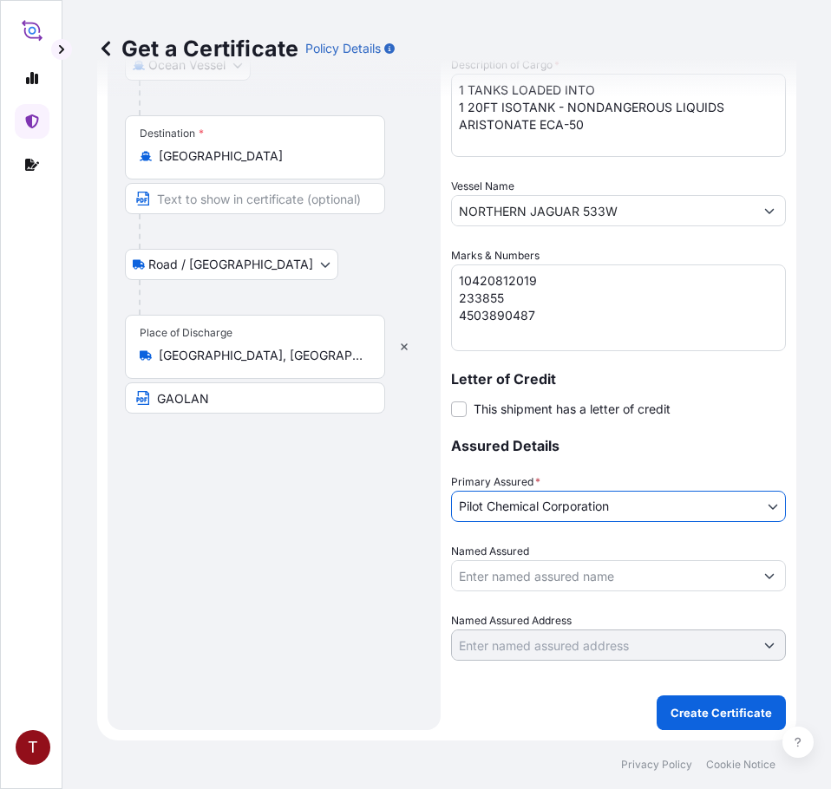
click at [539, 573] on input "Named Assured" at bounding box center [603, 575] width 302 height 31
click at [626, 577] on input "Named Assured" at bounding box center [603, 575] width 302 height 31
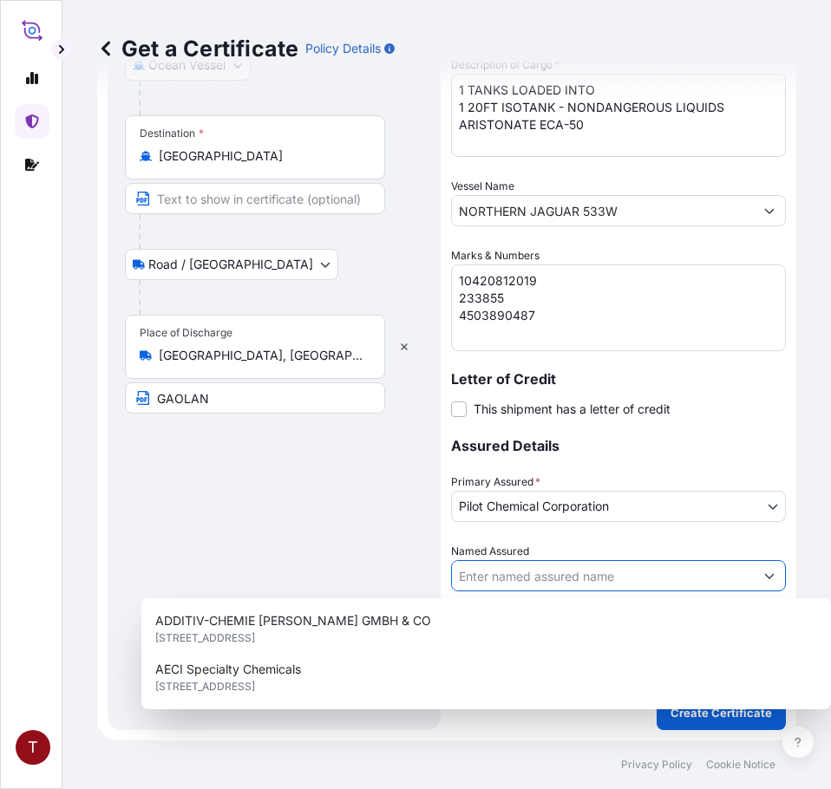
paste input "LUBRIZOL ADDITIVE (ZHUHAI) CO.,LTD NO. [STREET_ADDRESS]: 91440400699700560N [ST…"
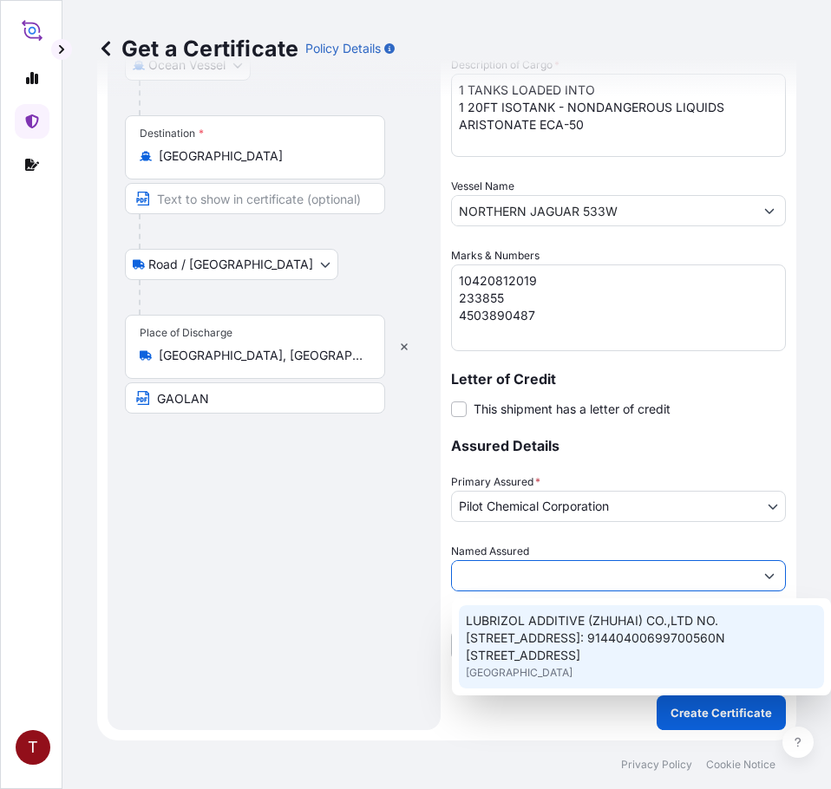
click at [693, 689] on div "LUBRIZOL ADDITIVE (ZHUHAI) CO.,LTD NO. [STREET_ADDRESS]" at bounding box center [641, 646] width 365 height 83
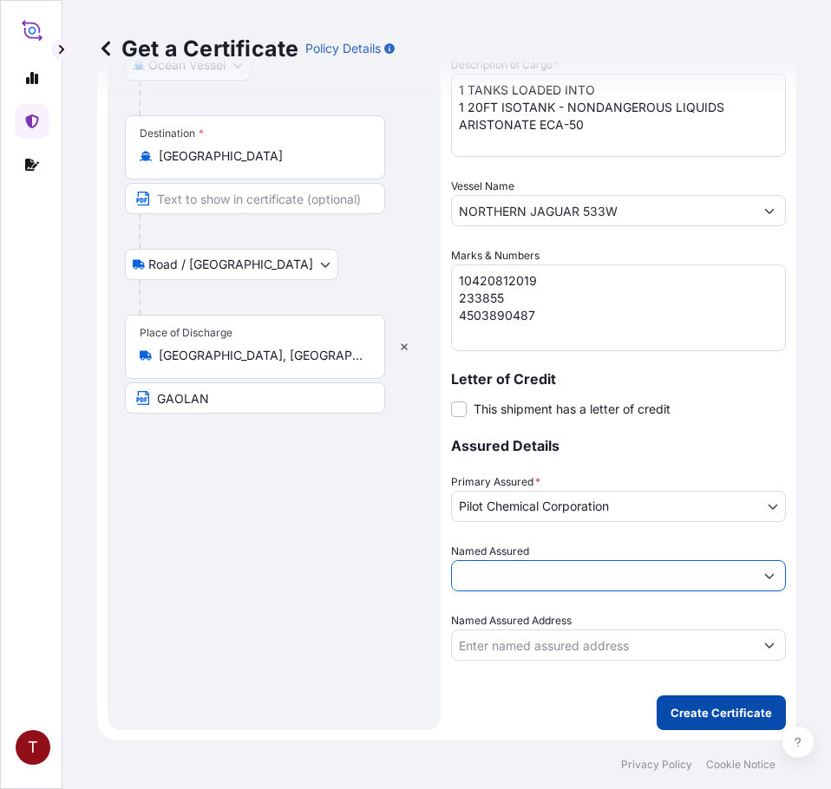
type input "LUBRIZOL ADDITIVE (ZHUHAI) CO.,LTD NO. [STREET_ADDRESS]: 91440400699700560N [ST…"
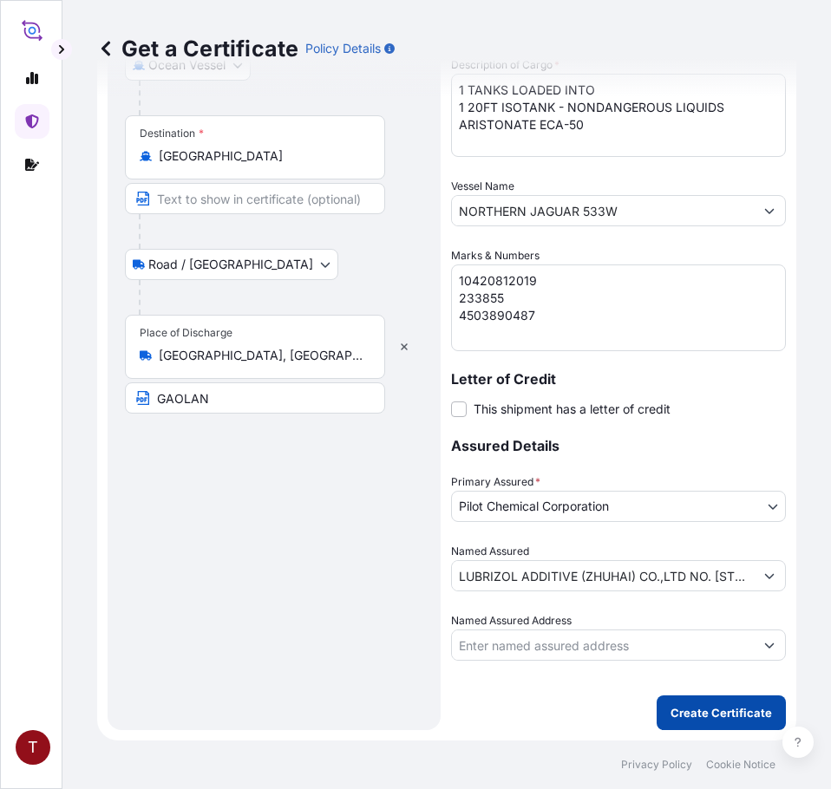
click at [709, 716] on p "Create Certificate" at bounding box center [721, 712] width 101 height 17
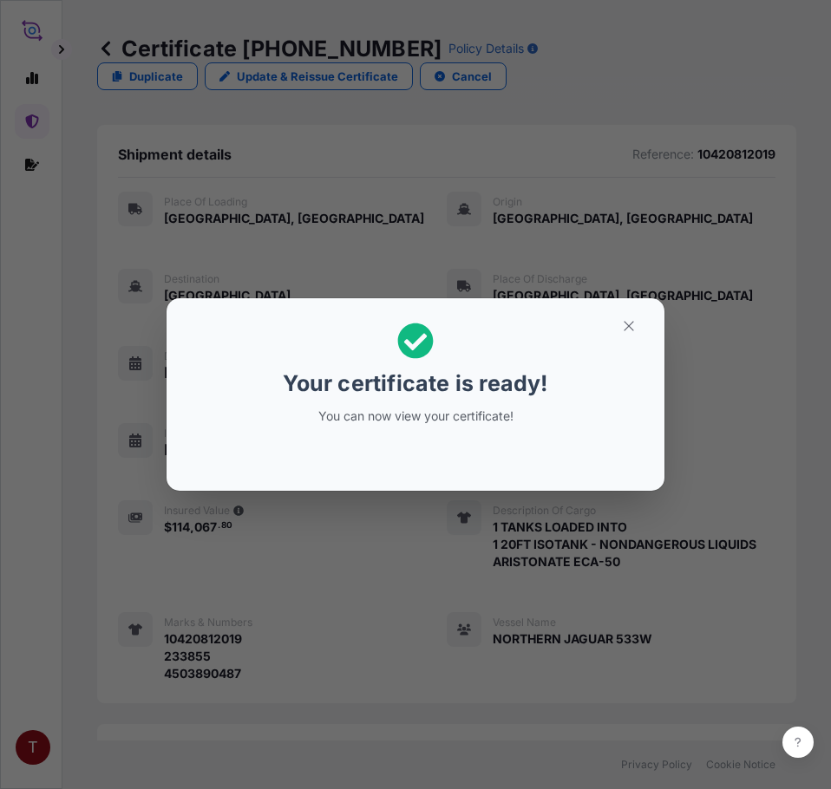
click at [625, 333] on icon "button" at bounding box center [629, 326] width 16 height 16
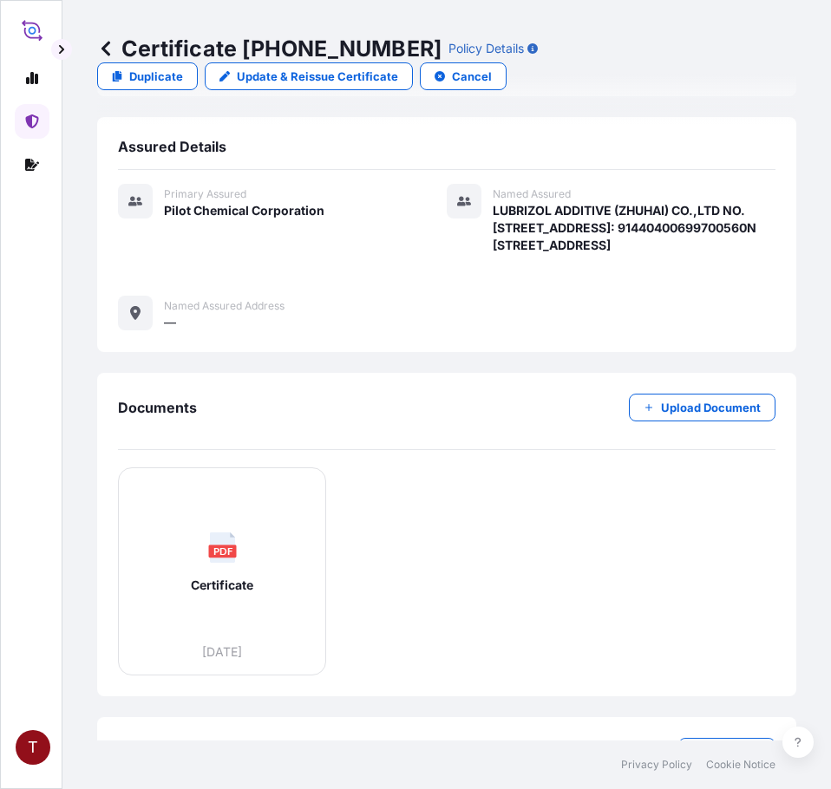
scroll to position [706, 0]
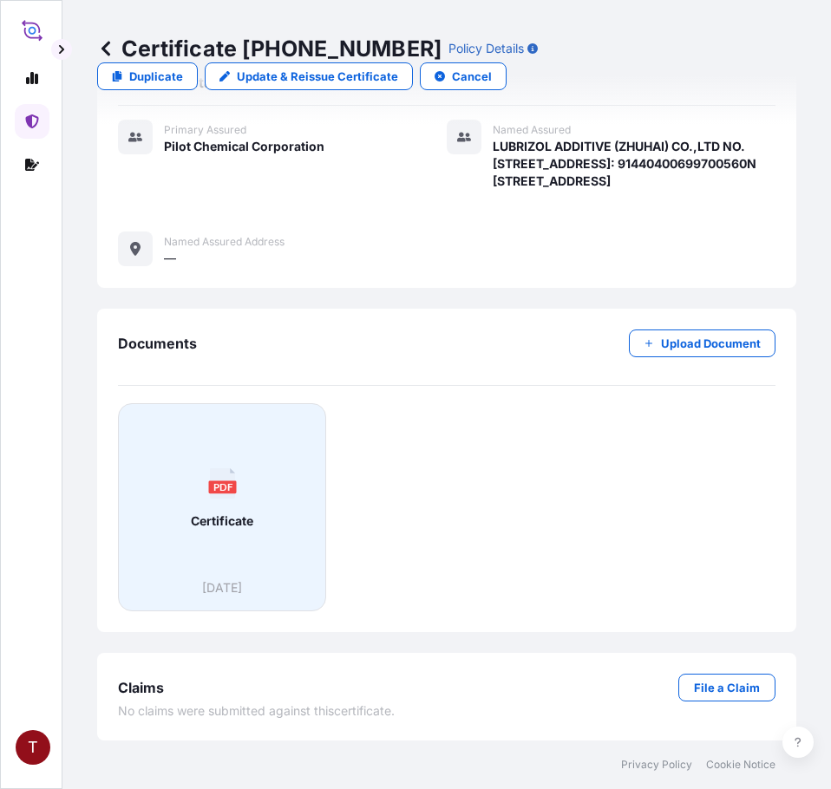
click at [239, 492] on div "PDF Certificate" at bounding box center [222, 498] width 179 height 161
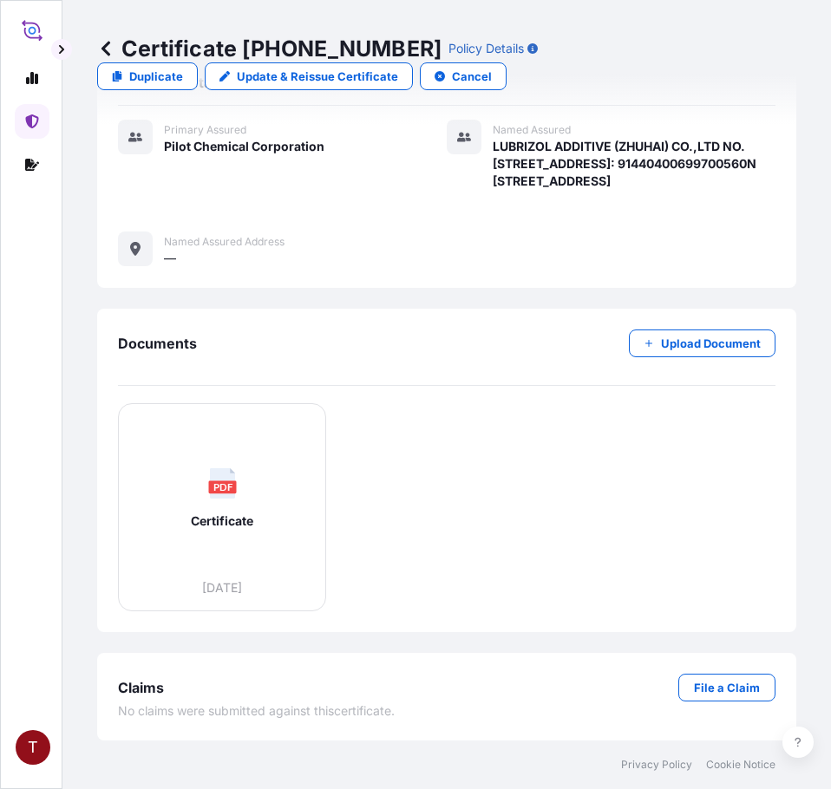
click at [37, 126] on icon at bounding box center [32, 122] width 14 height 14
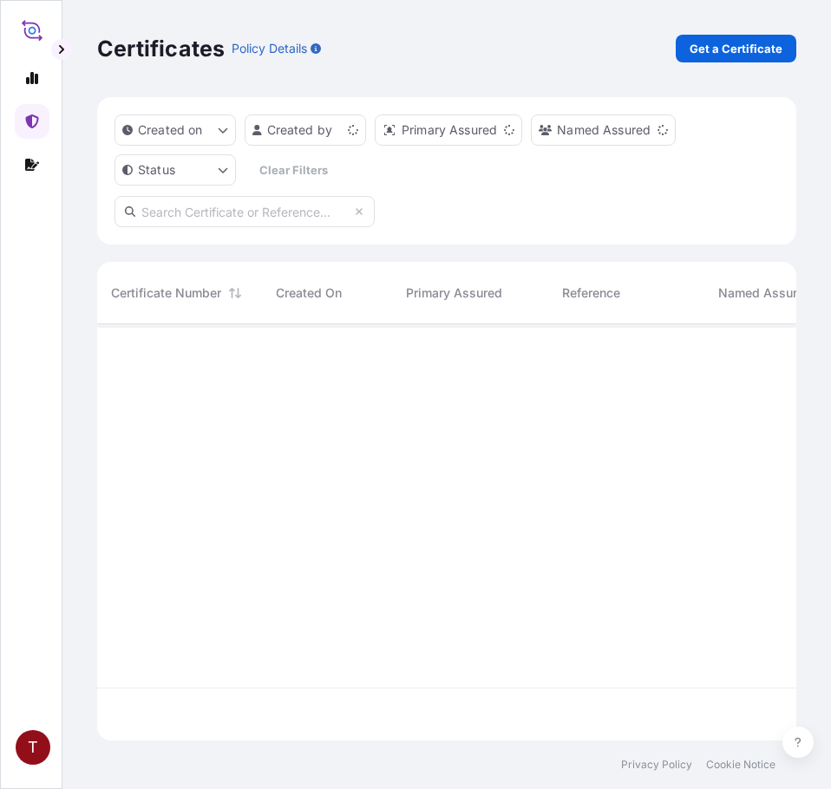
scroll to position [14, 14]
click at [97, 124] on div "Created on Created by Primary Assured Named Assured Status Clear Filters" at bounding box center [446, 170] width 699 height 147
click at [716, 53] on p "Get a Certificate" at bounding box center [736, 48] width 93 height 17
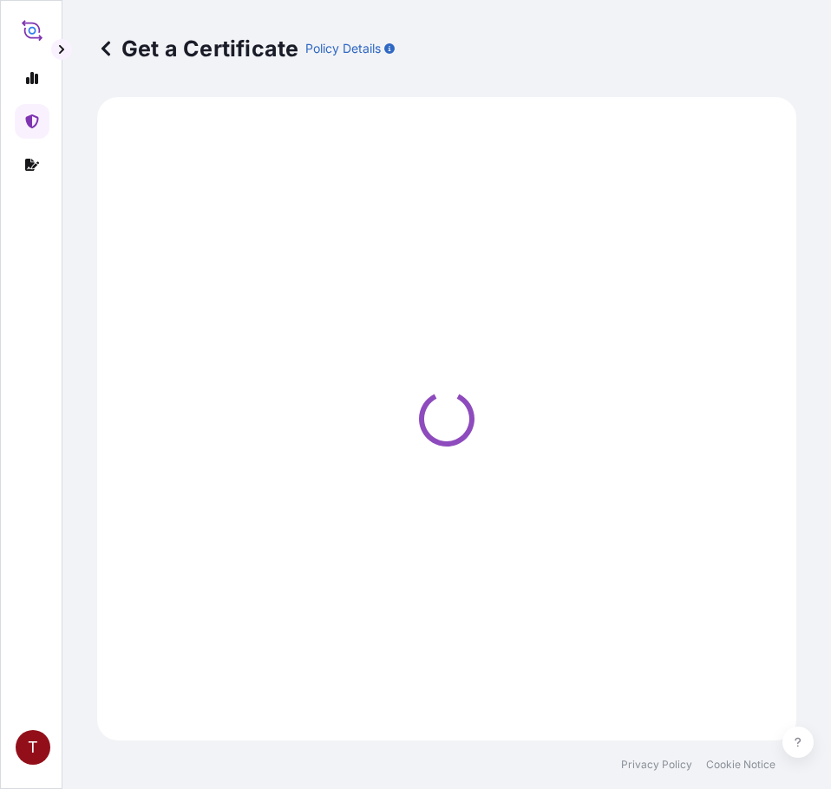
select select "Ocean Vessel"
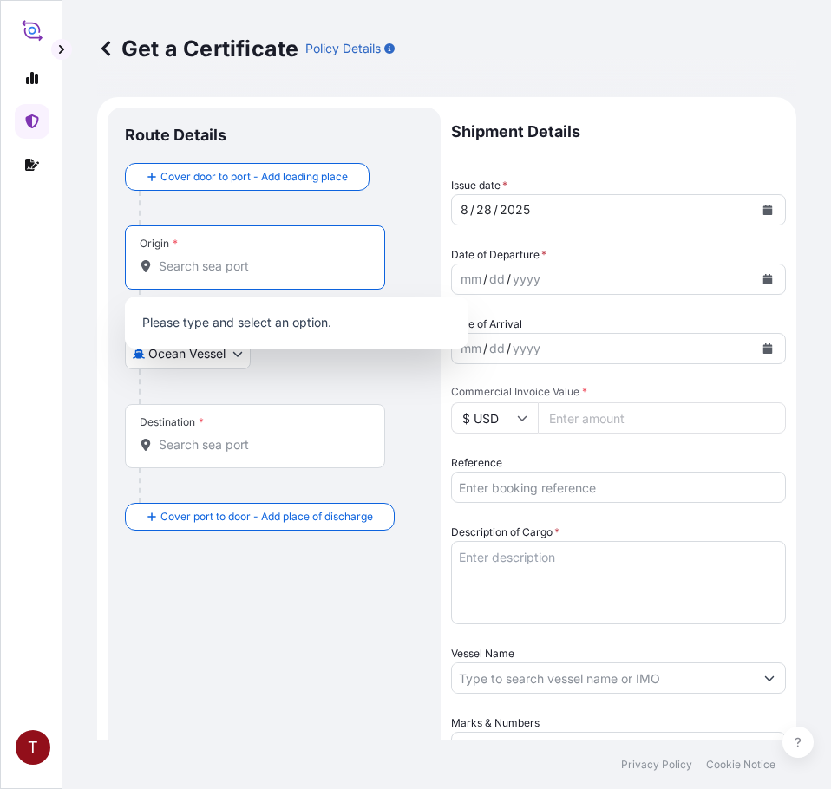
click at [203, 266] on input "Origin *" at bounding box center [261, 266] width 205 height 17
paste input "[GEOGRAPHIC_DATA], [GEOGRAPHIC_DATA]"
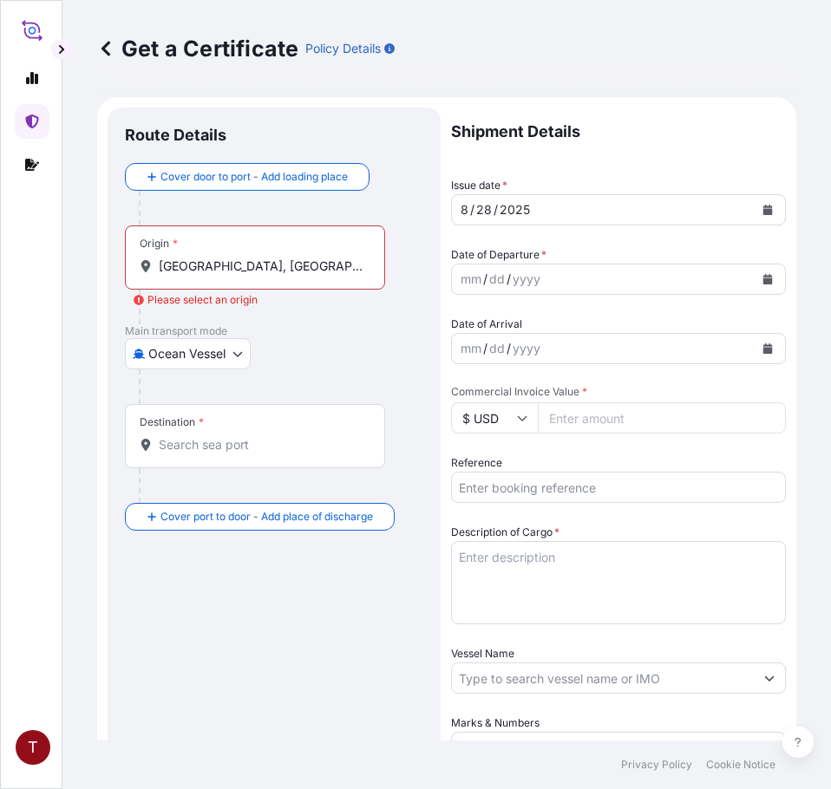
click at [190, 261] on input "[GEOGRAPHIC_DATA], [GEOGRAPHIC_DATA]" at bounding box center [261, 266] width 205 height 17
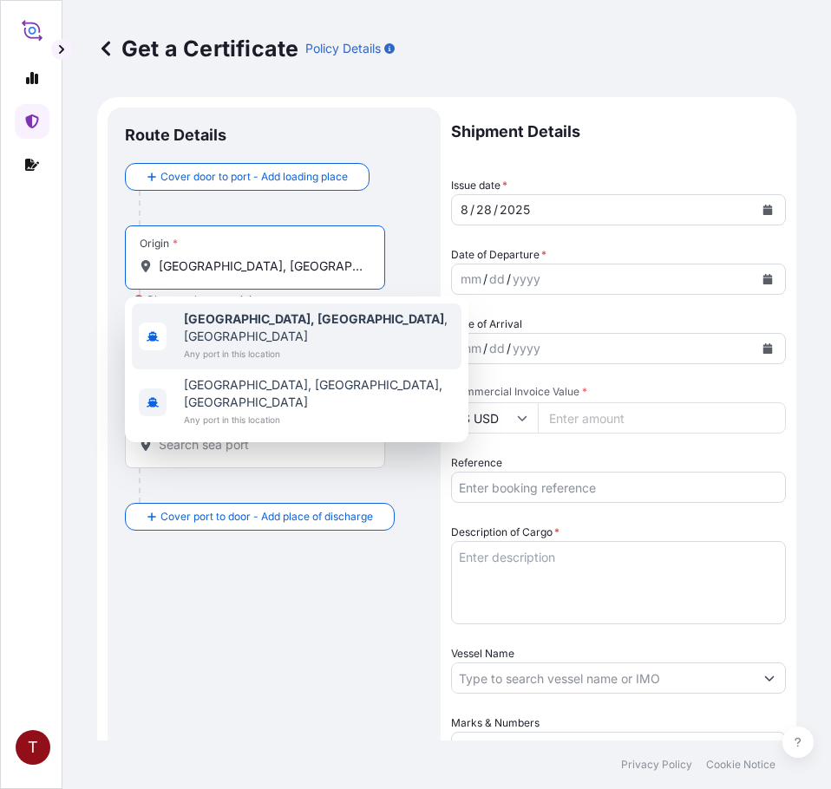
click at [219, 345] on span "Any port in this location" at bounding box center [319, 353] width 271 height 17
type input "[GEOGRAPHIC_DATA], [GEOGRAPHIC_DATA], [GEOGRAPHIC_DATA]"
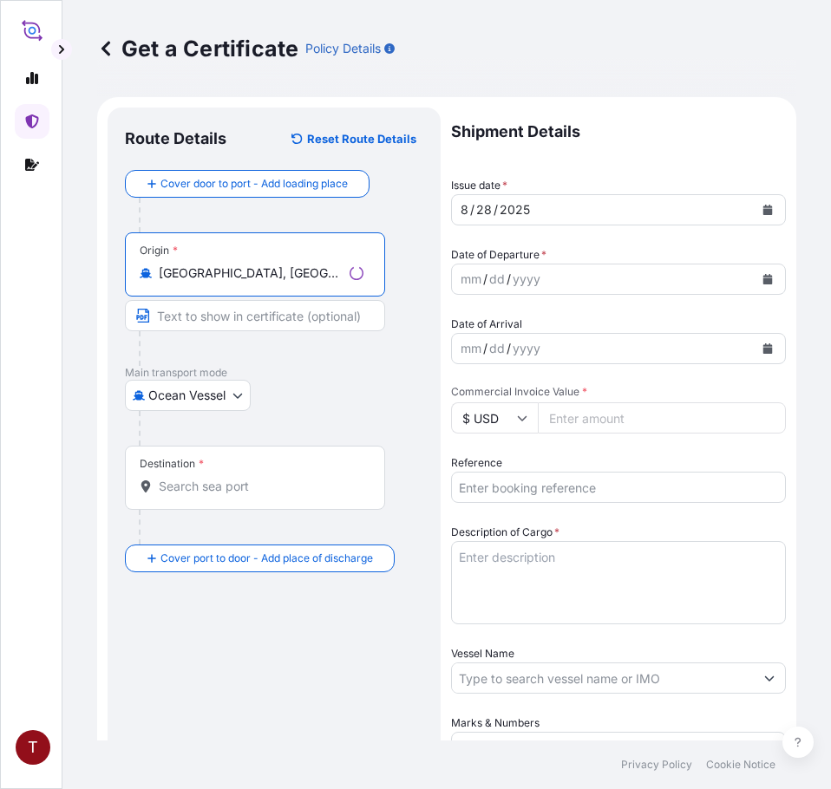
click at [291, 697] on div "Route Details Reset Route Details Cover door to port - Add loading place Place …" at bounding box center [274, 653] width 298 height 1056
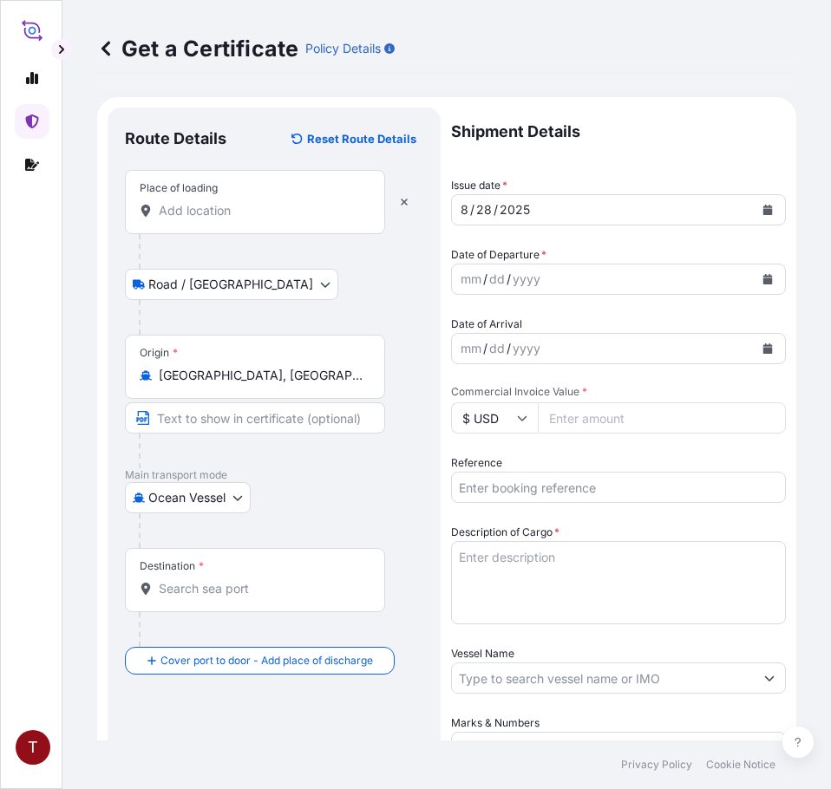
click at [209, 211] on input "Place of loading" at bounding box center [261, 210] width 205 height 17
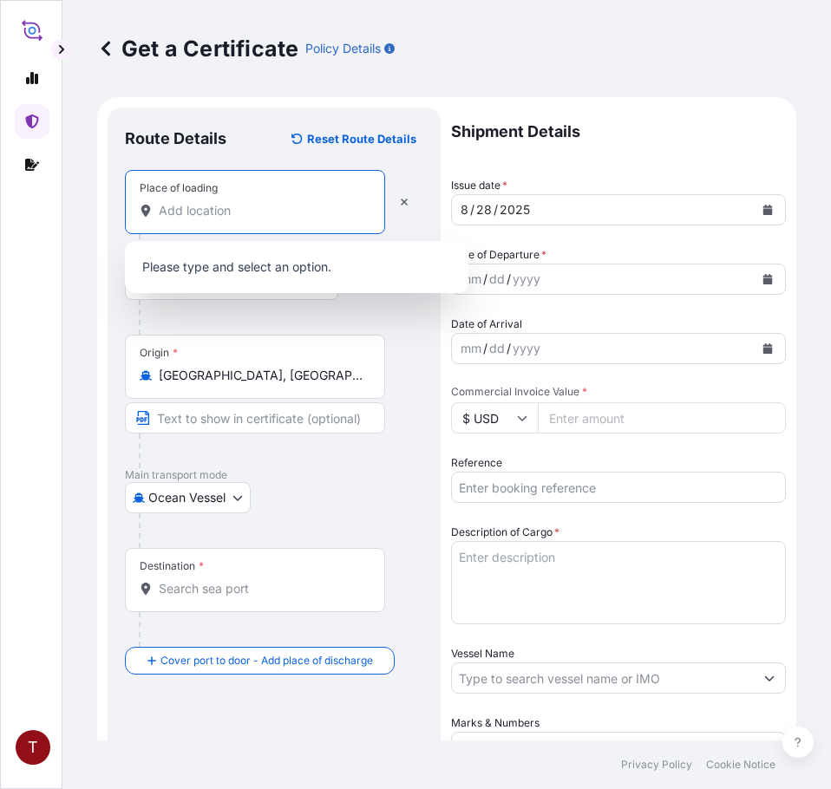
paste input "[GEOGRAPHIC_DATA], [GEOGRAPHIC_DATA]"
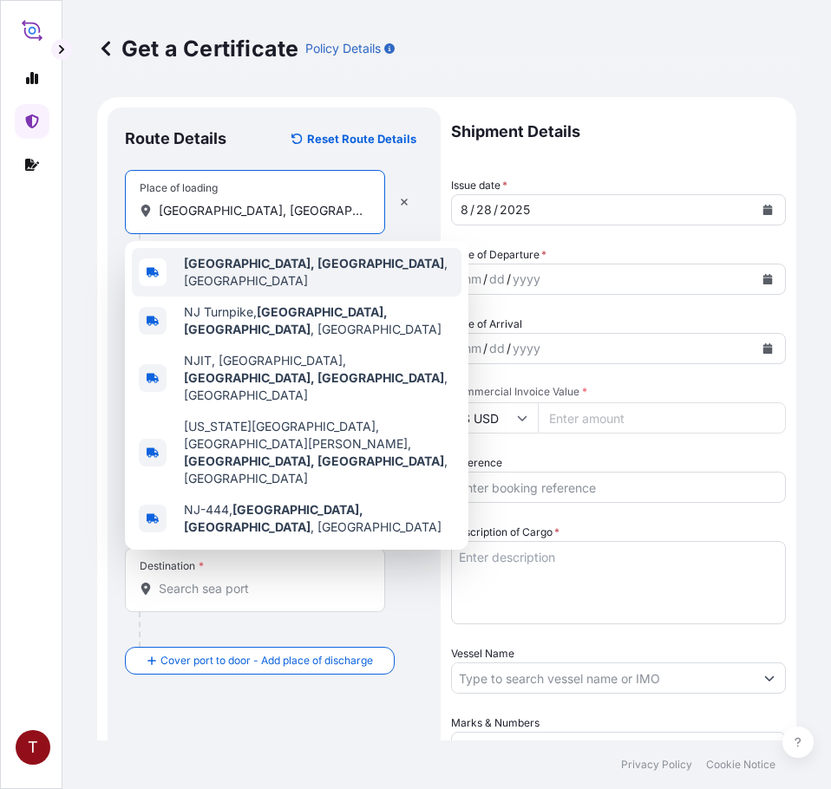
click at [208, 271] on b "[GEOGRAPHIC_DATA], [GEOGRAPHIC_DATA]" at bounding box center [314, 263] width 260 height 15
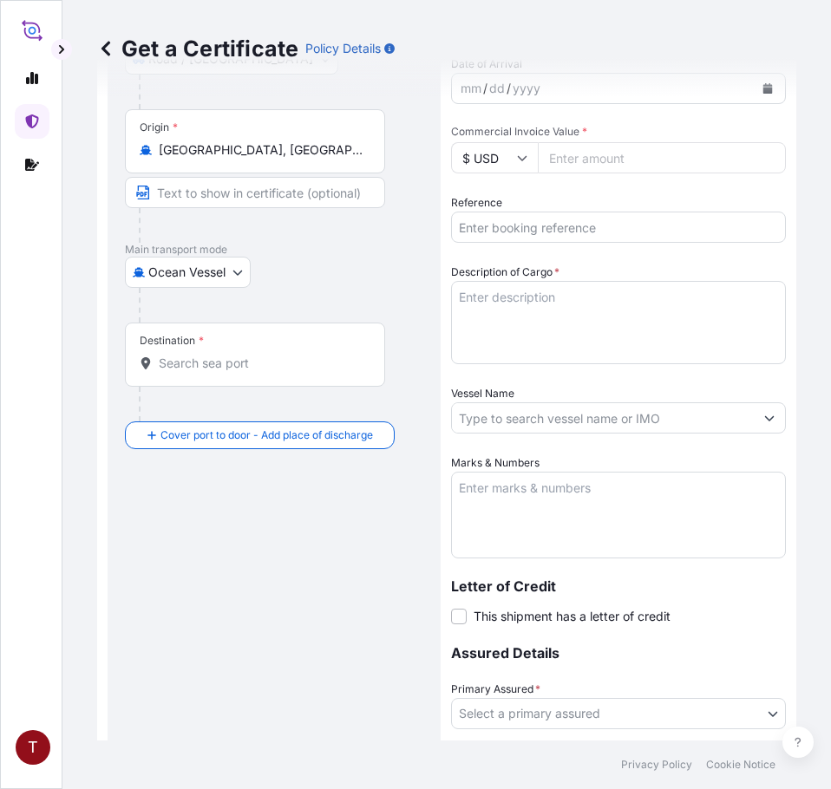
scroll to position [468, 0]
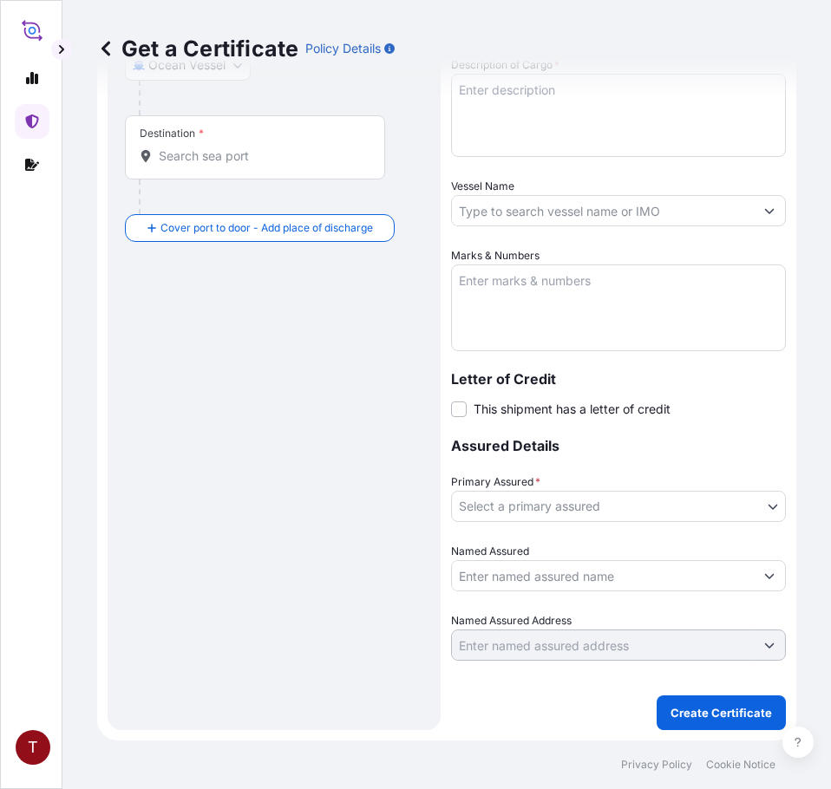
type input "[GEOGRAPHIC_DATA], [GEOGRAPHIC_DATA], [GEOGRAPHIC_DATA]"
click at [243, 152] on input "Destination *" at bounding box center [261, 155] width 205 height 17
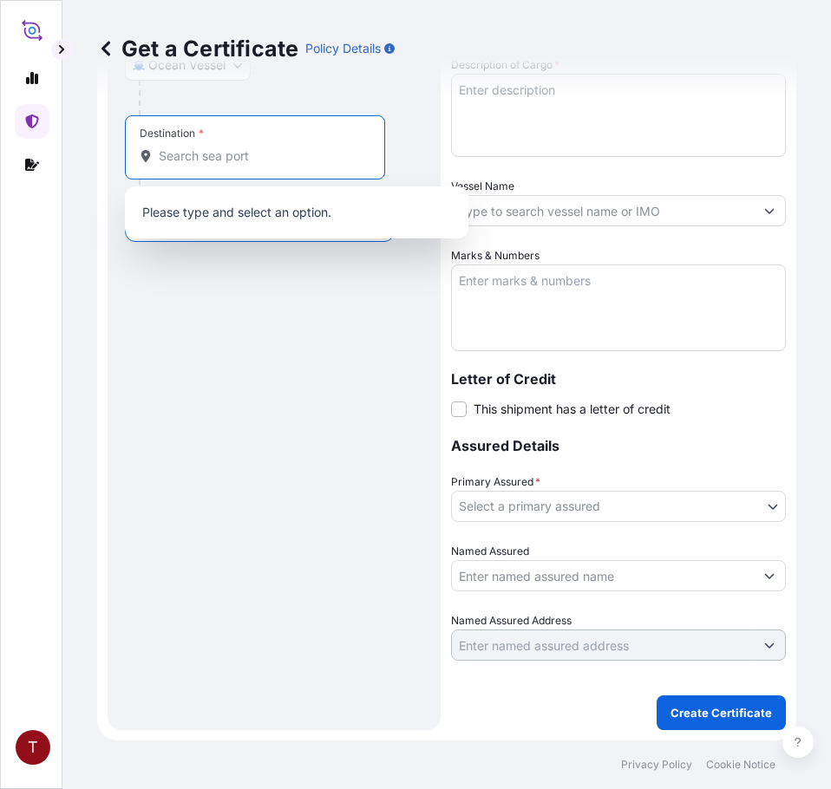
paste input "[GEOGRAPHIC_DATA]"
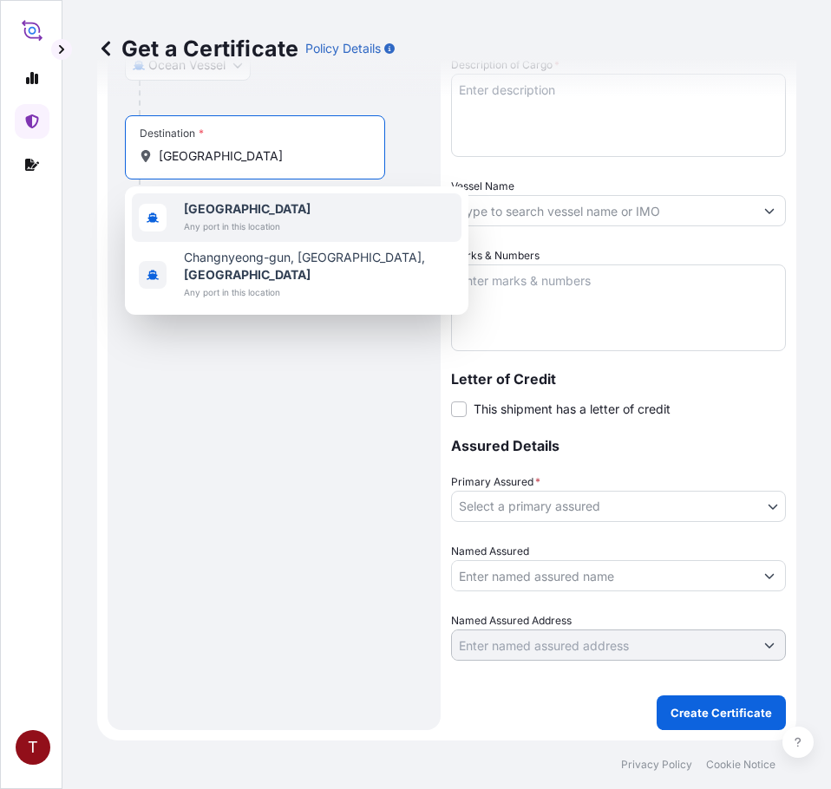
click at [251, 210] on b "[GEOGRAPHIC_DATA]" at bounding box center [247, 208] width 127 height 15
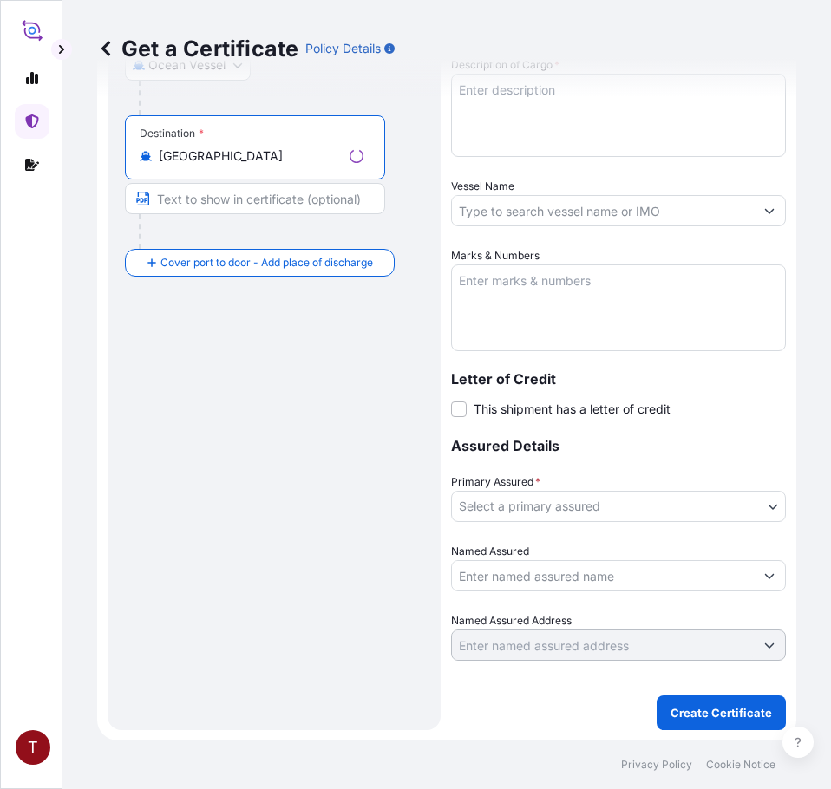
type input "[GEOGRAPHIC_DATA]"
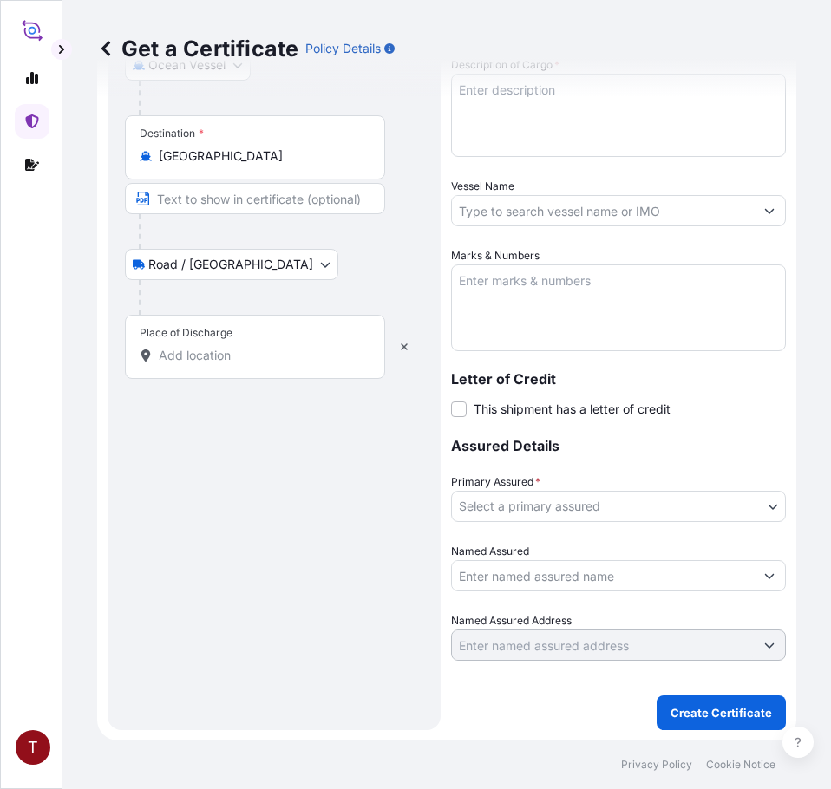
click at [208, 621] on div "Route Details Reset Route Details Place of loading [GEOGRAPHIC_DATA], [GEOGRAPH…" at bounding box center [274, 185] width 298 height 1056
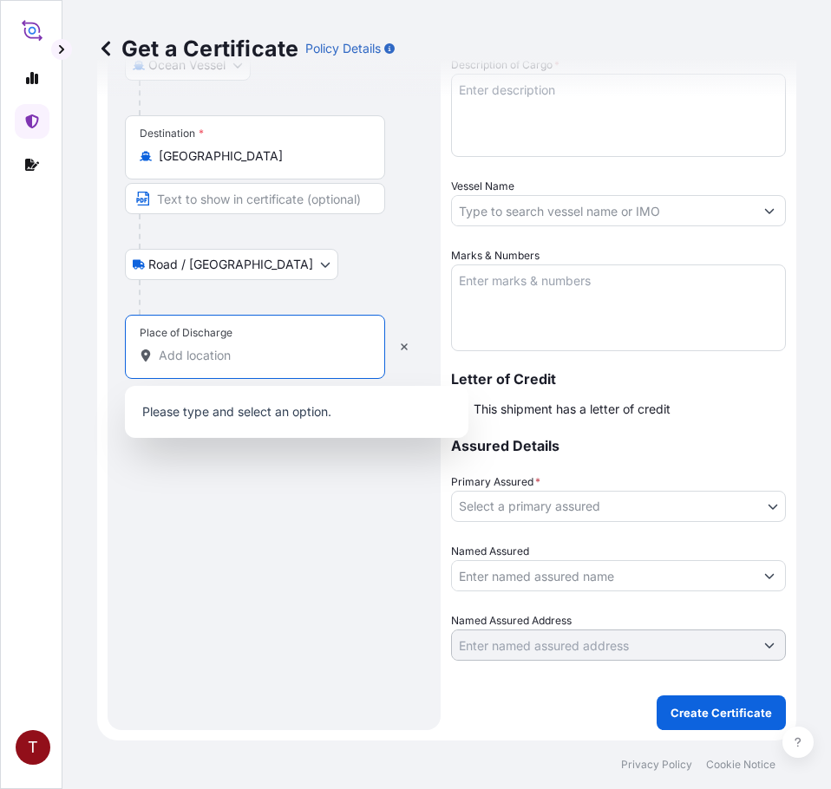
click at [208, 355] on input "Place of Discharge" at bounding box center [261, 355] width 205 height 17
paste input "[GEOGRAPHIC_DATA], [GEOGRAPHIC_DATA]"
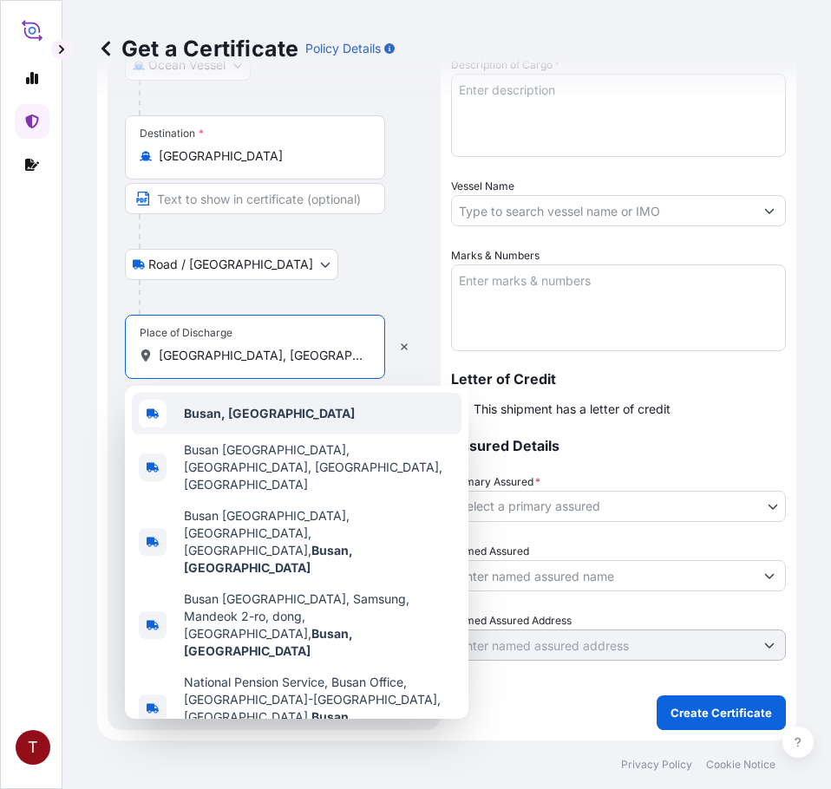
click at [186, 419] on b "Busan, [GEOGRAPHIC_DATA]" at bounding box center [269, 413] width 171 height 15
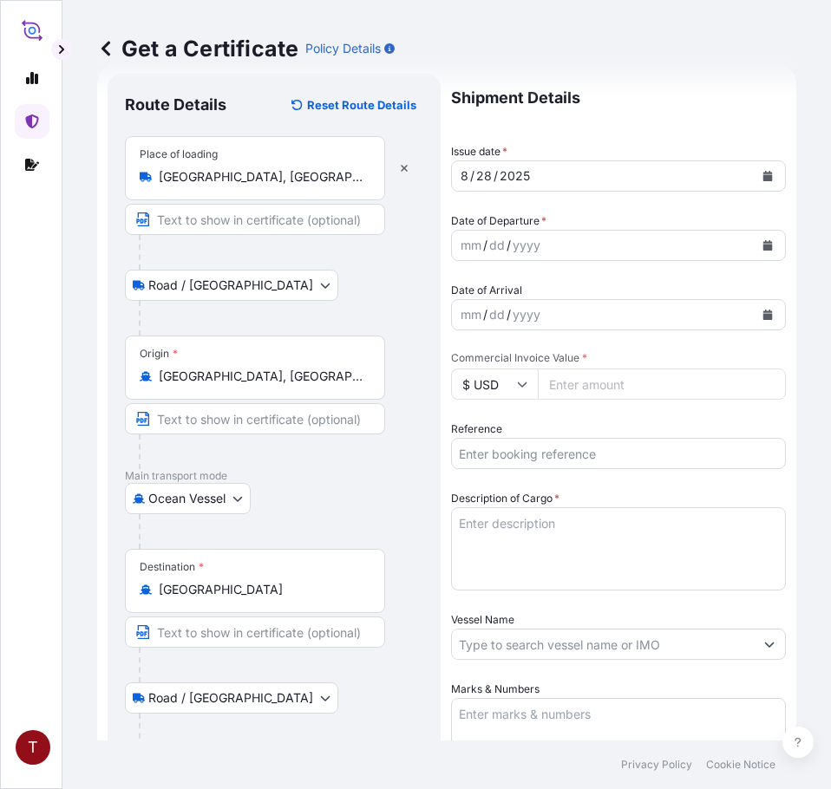
scroll to position [0, 0]
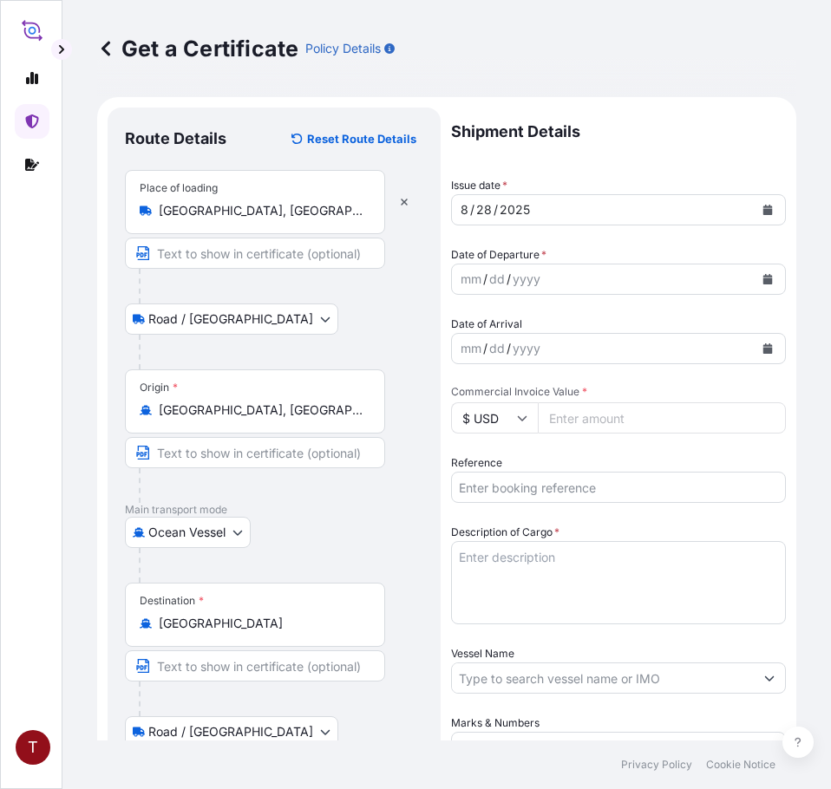
type input "Busan, [GEOGRAPHIC_DATA]"
click at [763, 282] on icon "Calendar" at bounding box center [768, 279] width 10 height 10
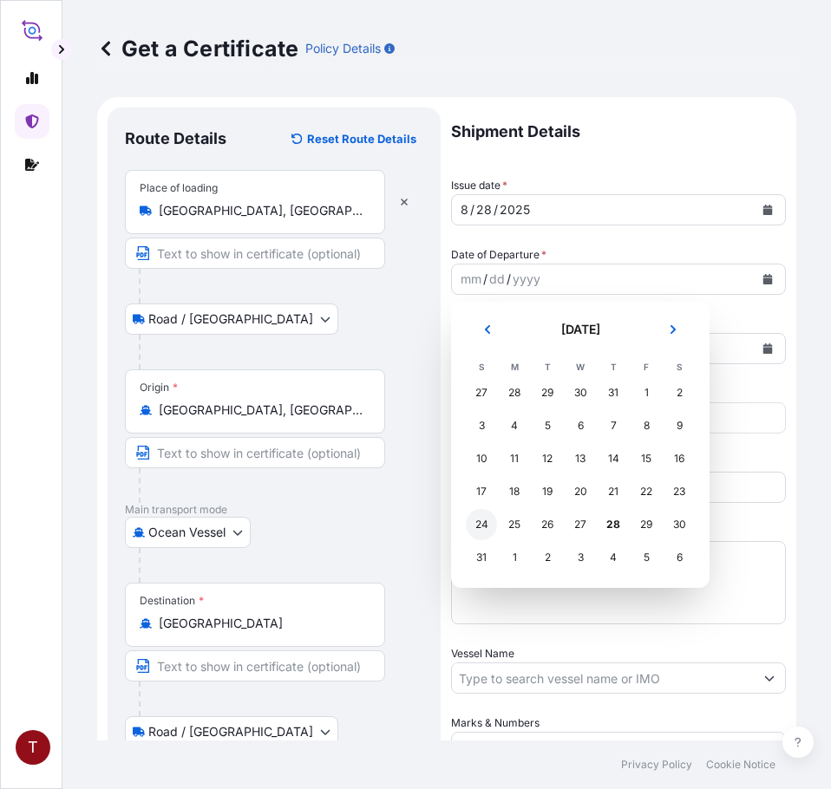
click at [475, 523] on div "24" at bounding box center [481, 524] width 31 height 31
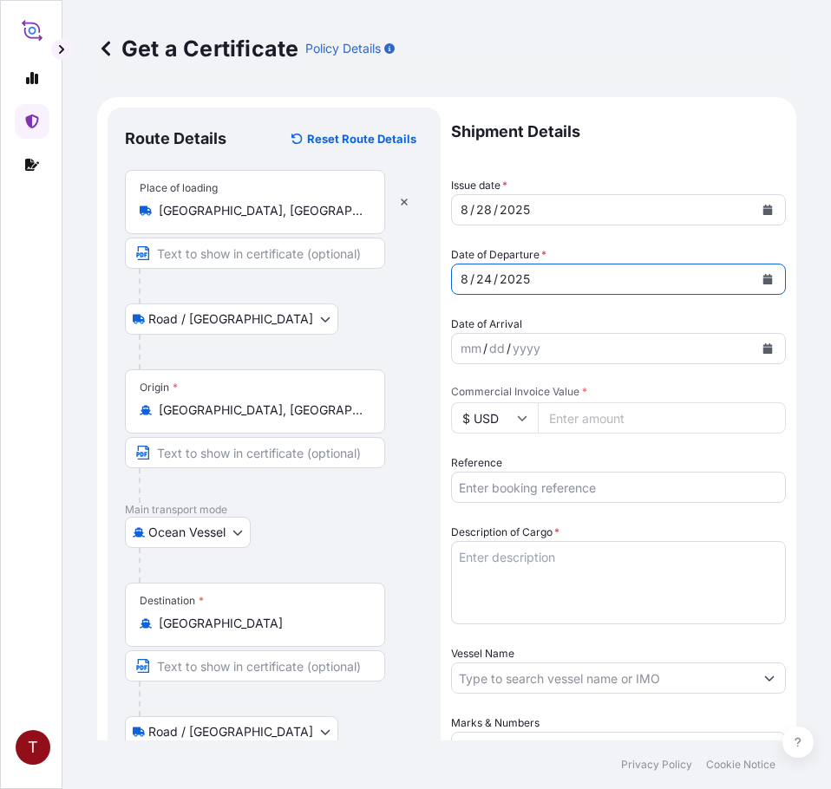
click at [763, 350] on icon "Calendar" at bounding box center [768, 349] width 10 height 10
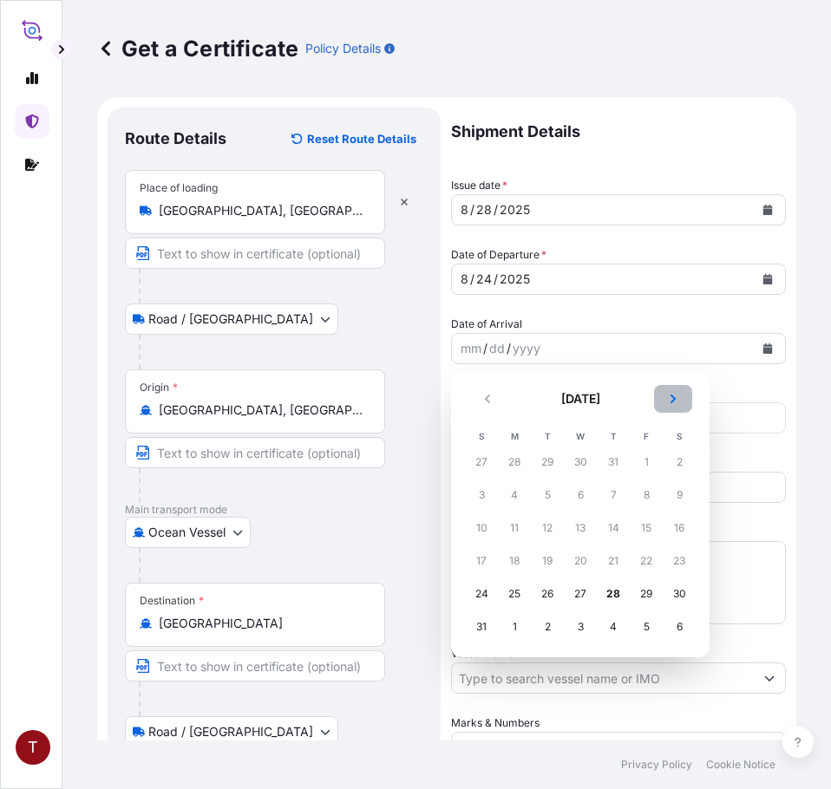
click at [673, 395] on icon "Next" at bounding box center [673, 399] width 10 height 10
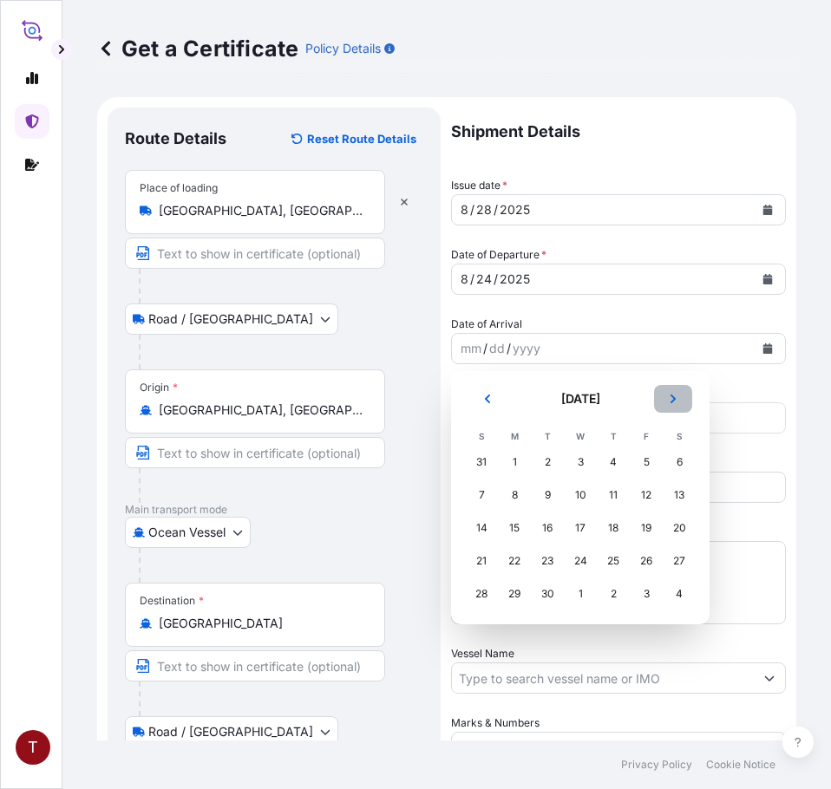
click at [673, 395] on icon "Next" at bounding box center [673, 399] width 10 height 10
click at [677, 529] on div "18" at bounding box center [679, 528] width 31 height 31
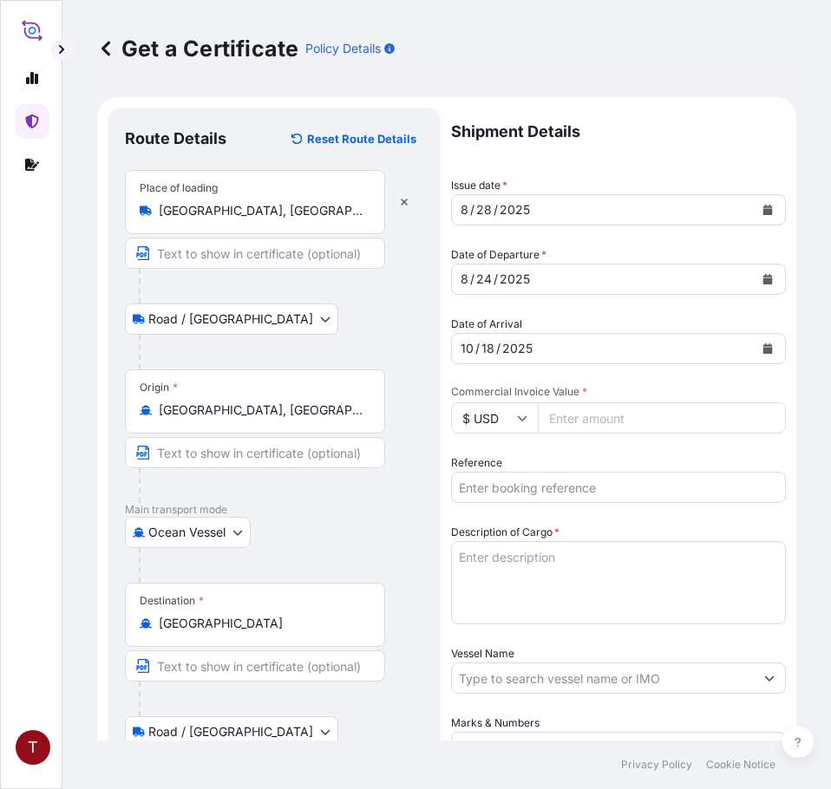
click at [580, 419] on input "Commercial Invoice Value *" at bounding box center [662, 417] width 248 height 31
paste input "35679.94"
type input "35679.94"
click at [578, 490] on input "Reference" at bounding box center [618, 487] width 335 height 31
paste input "10420832282"
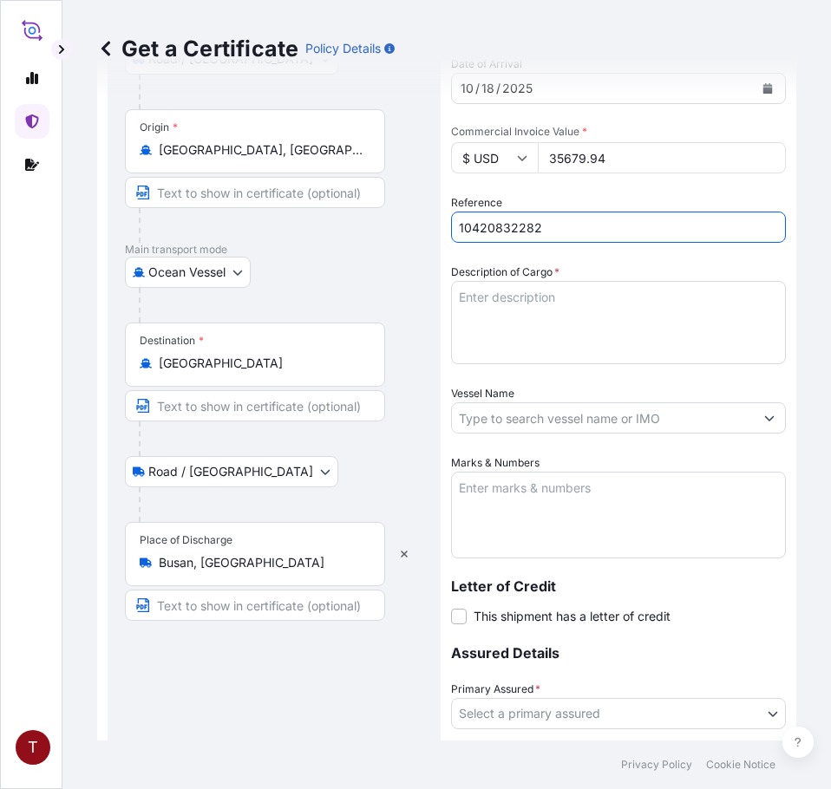
scroll to position [347, 0]
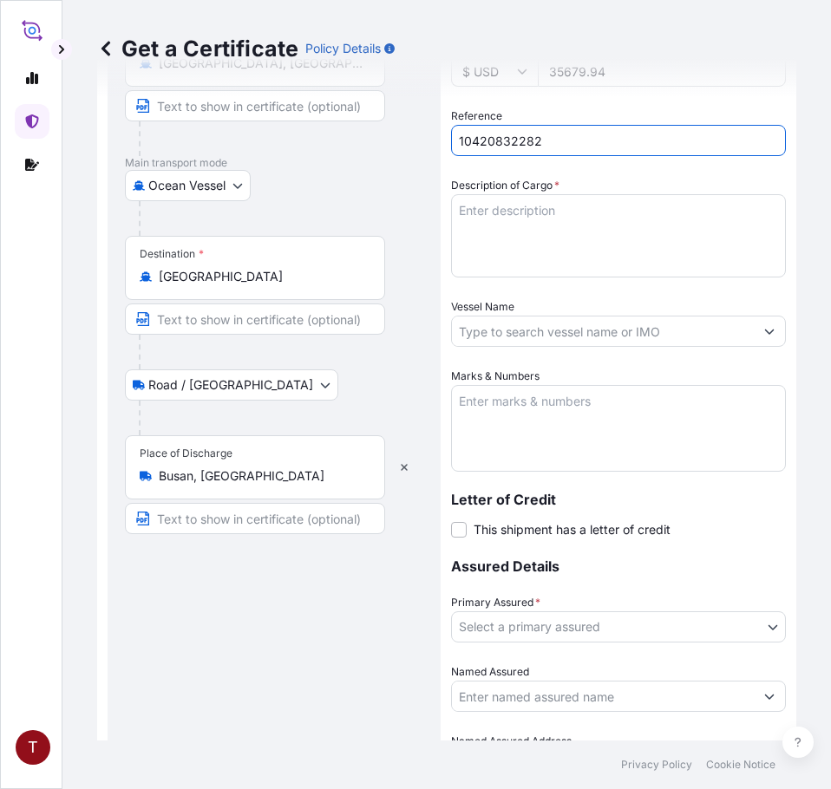
type input "10420832282"
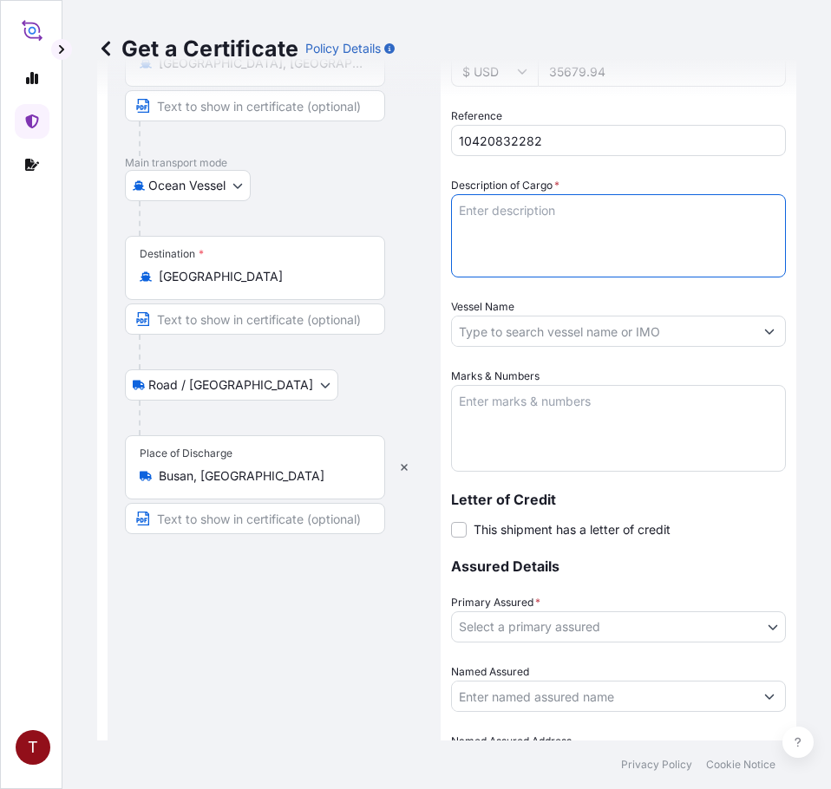
click at [528, 226] on textarea "Description of Cargo *" at bounding box center [618, 235] width 335 height 83
paste textarea "TANKS LOADED INTO 1 20FT ISOTANK - NONDANGEROUS LIQUIDS CALIMULSE L-50"
type textarea "1 TANKS LOADED INTO 1 20FT ISOTANK - NONDANGEROUS LIQUIDS CALIMULSE L-50"
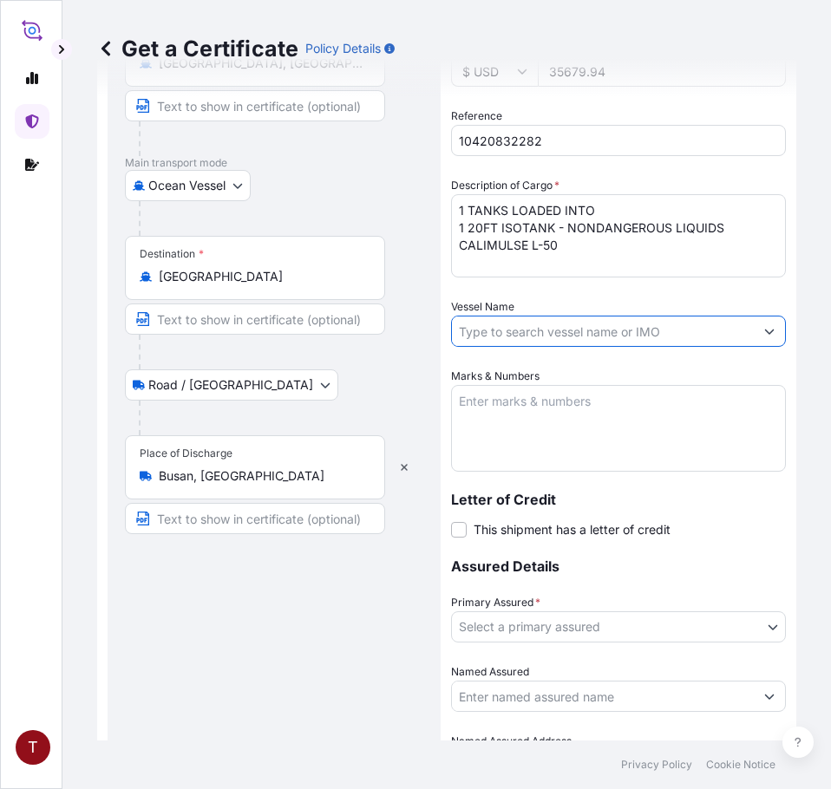
click at [497, 328] on input "Vessel Name" at bounding box center [603, 331] width 302 height 31
paste input "COLOMBO EXPRESS 535W"
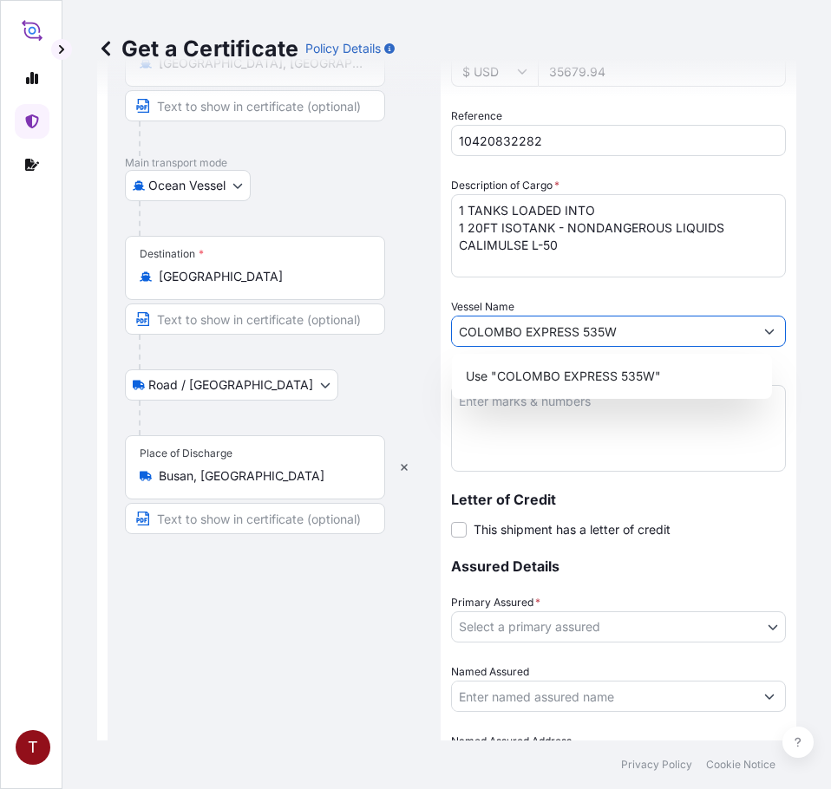
type input "COLOMBO EXPRESS 535W"
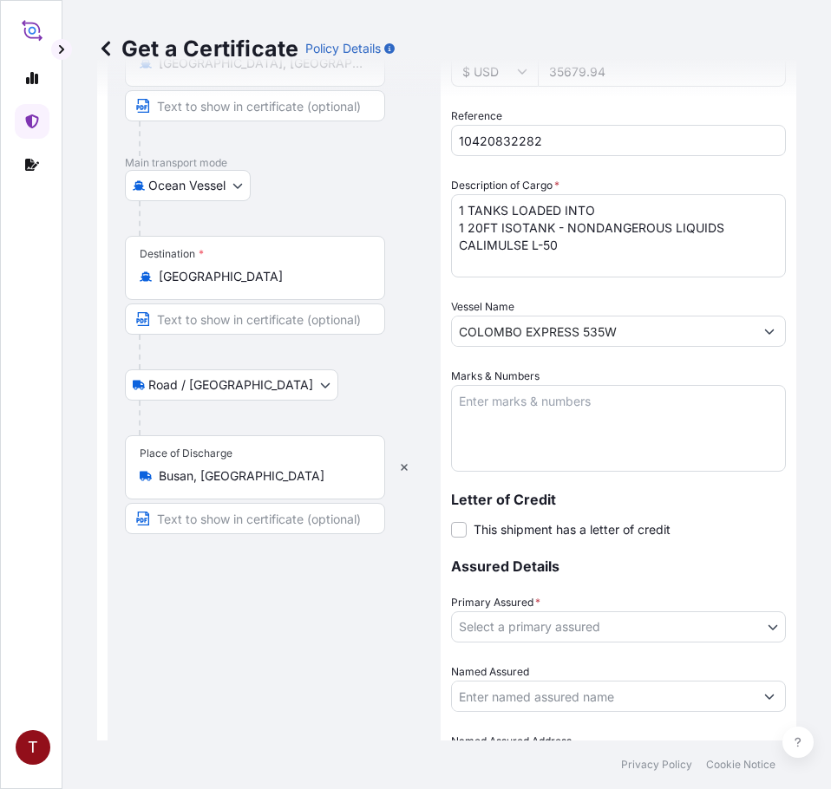
click at [510, 412] on textarea "Marks & Numbers" at bounding box center [618, 428] width 335 height 87
paste textarea "10420832282 107886 235604 HRP25-122C"
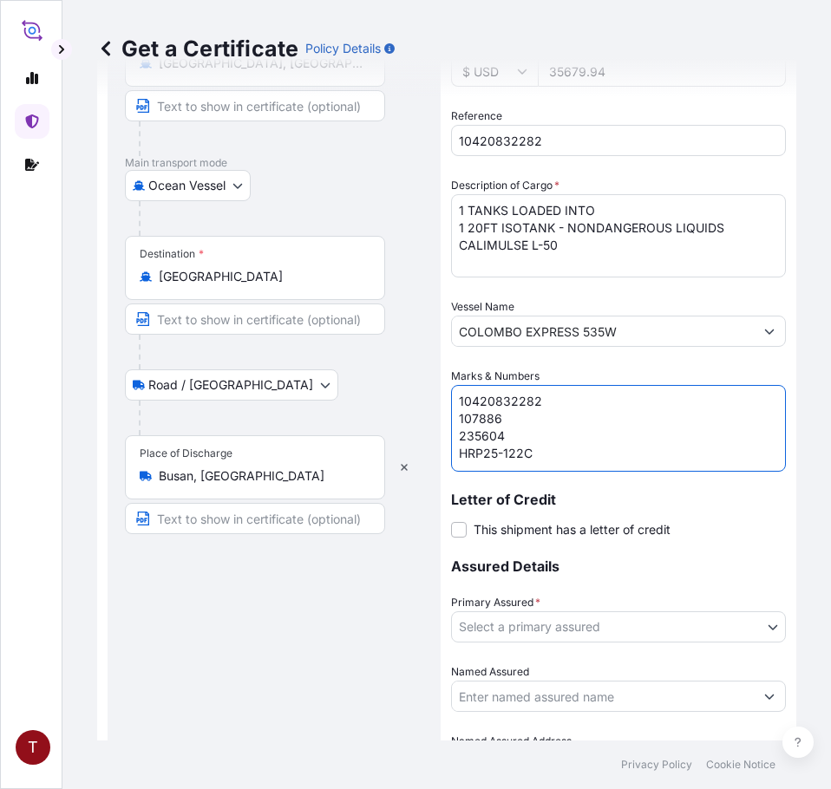
scroll to position [7, 0]
drag, startPoint x: 514, startPoint y: 414, endPoint x: 406, endPoint y: 405, distance: 107.9
click at [406, 405] on form "Route Details Reset Route Details Place of loading [GEOGRAPHIC_DATA], [GEOGRAPH…" at bounding box center [446, 305] width 699 height 1111
type textarea "10420832282 235604 HRP25-122C"
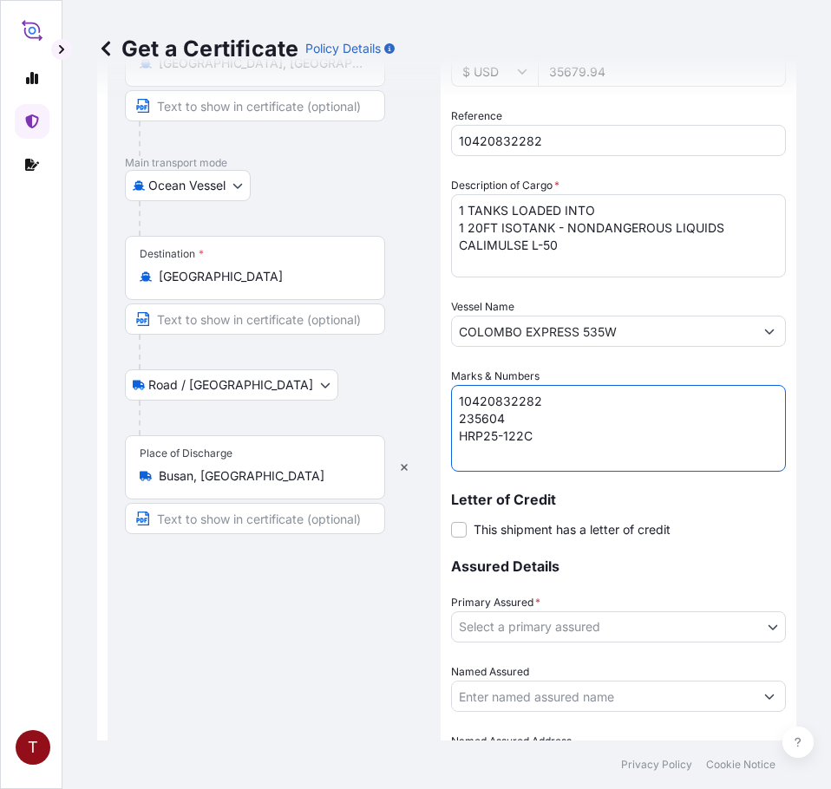
click at [532, 623] on body "T Get a Certificate Policy Details Route Details Reset Route Details Place of l…" at bounding box center [415, 394] width 831 height 789
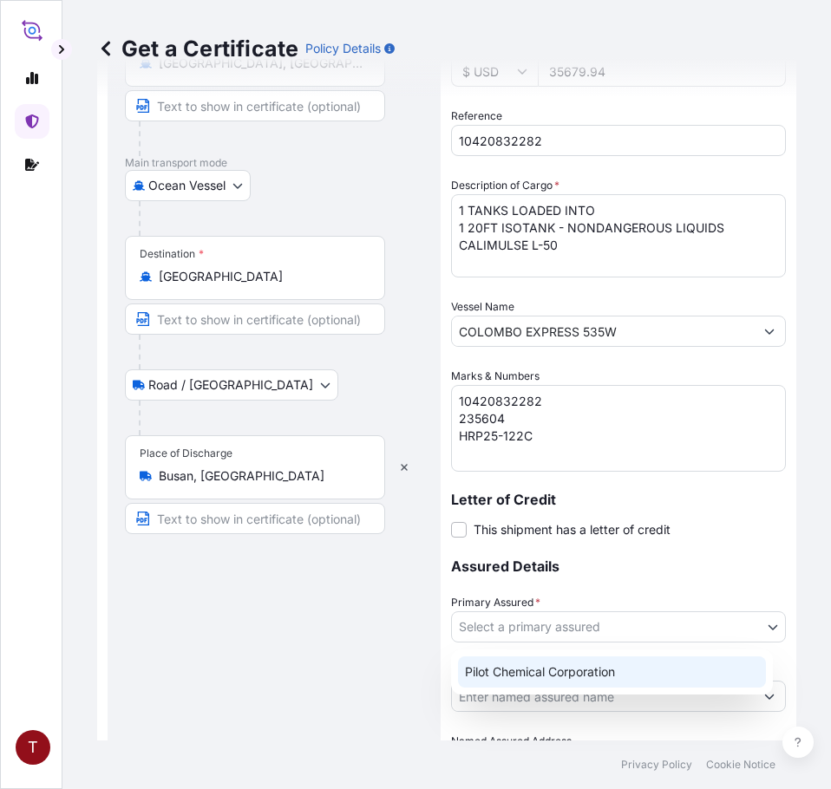
click at [567, 669] on div "Pilot Chemical Corporation" at bounding box center [612, 672] width 308 height 31
select select "31545"
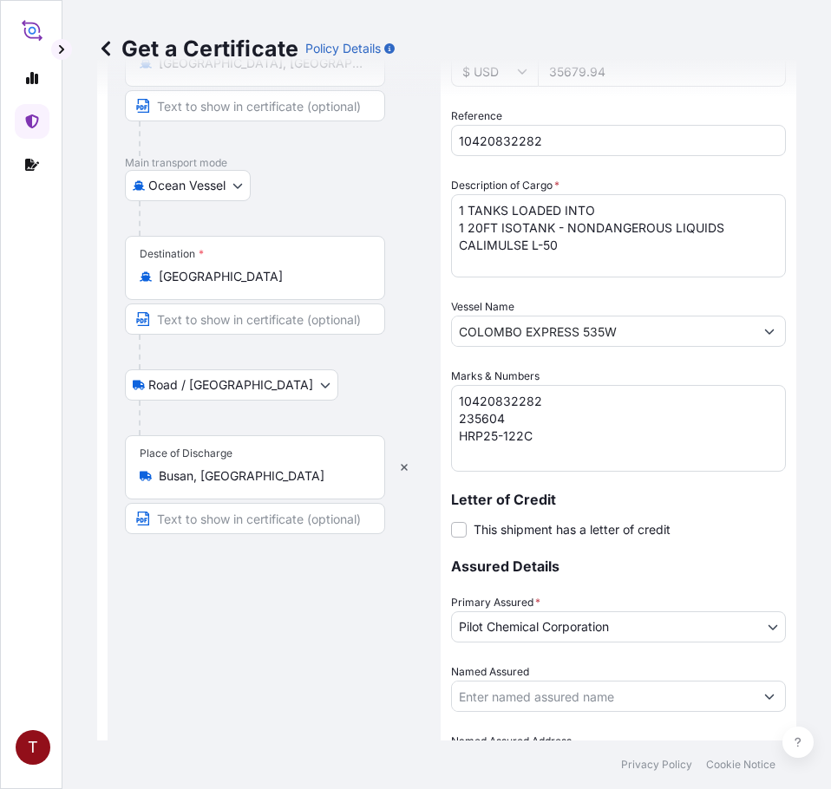
click at [527, 693] on input "Named Assured" at bounding box center [603, 696] width 302 height 31
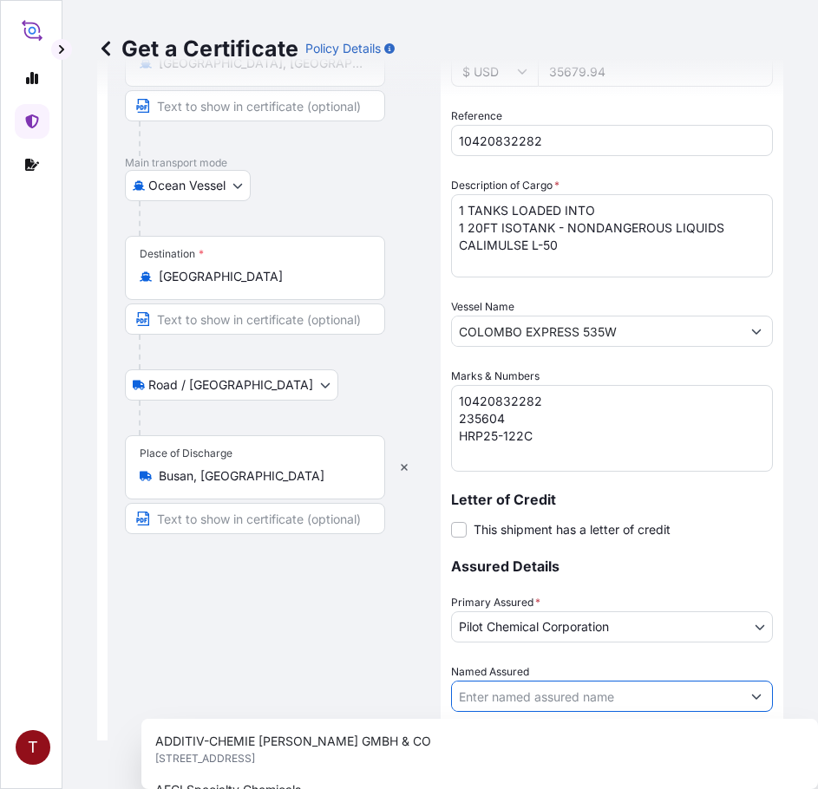
paste input "HEERAE CORP. [STREET_ADDRESS]"
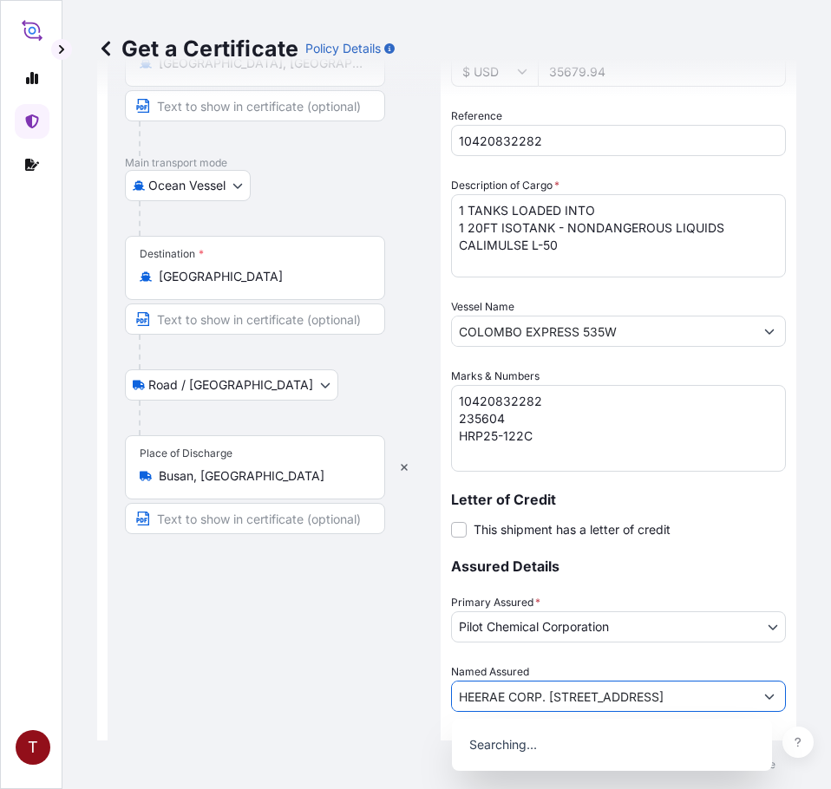
scroll to position [468, 0]
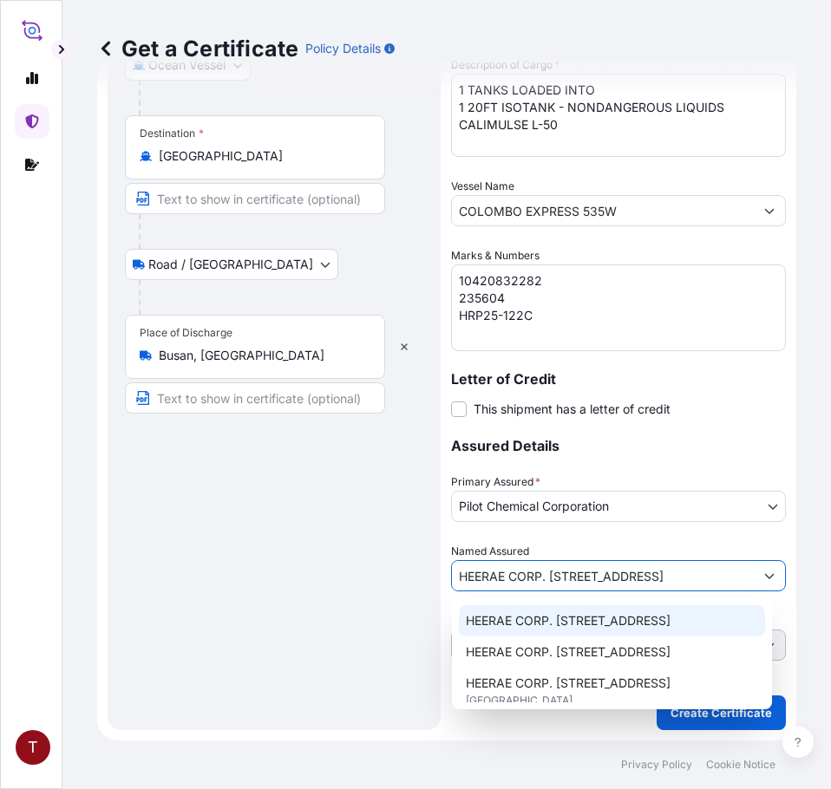
click at [671, 625] on span "HEERAE CORP. [STREET_ADDRESS]" at bounding box center [568, 620] width 205 height 17
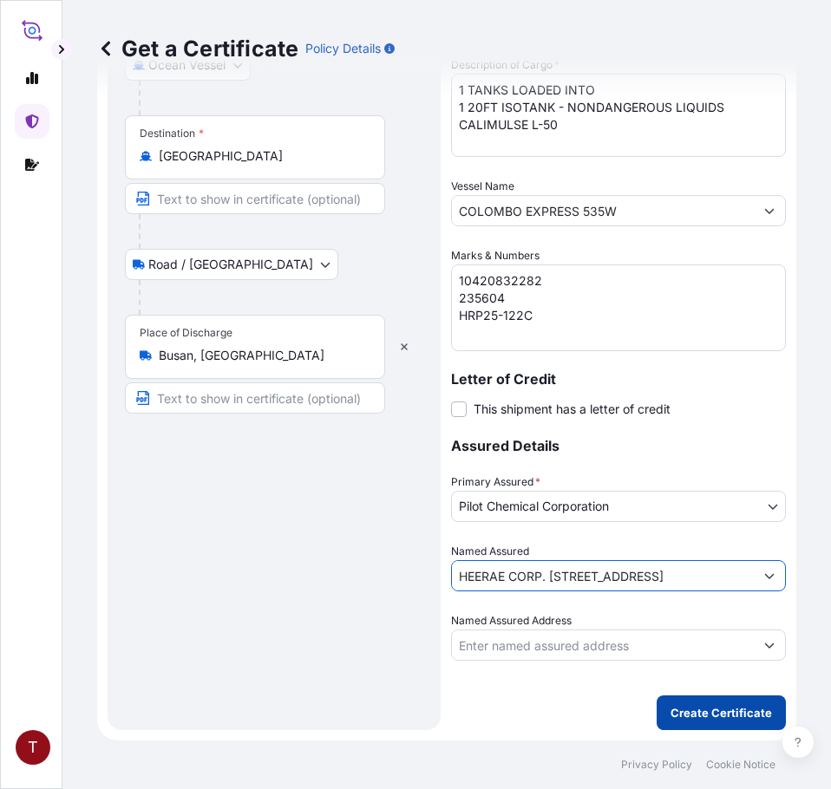
type input "HEERAE CORP. [STREET_ADDRESS]"
click at [697, 706] on p "Create Certificate" at bounding box center [721, 712] width 101 height 17
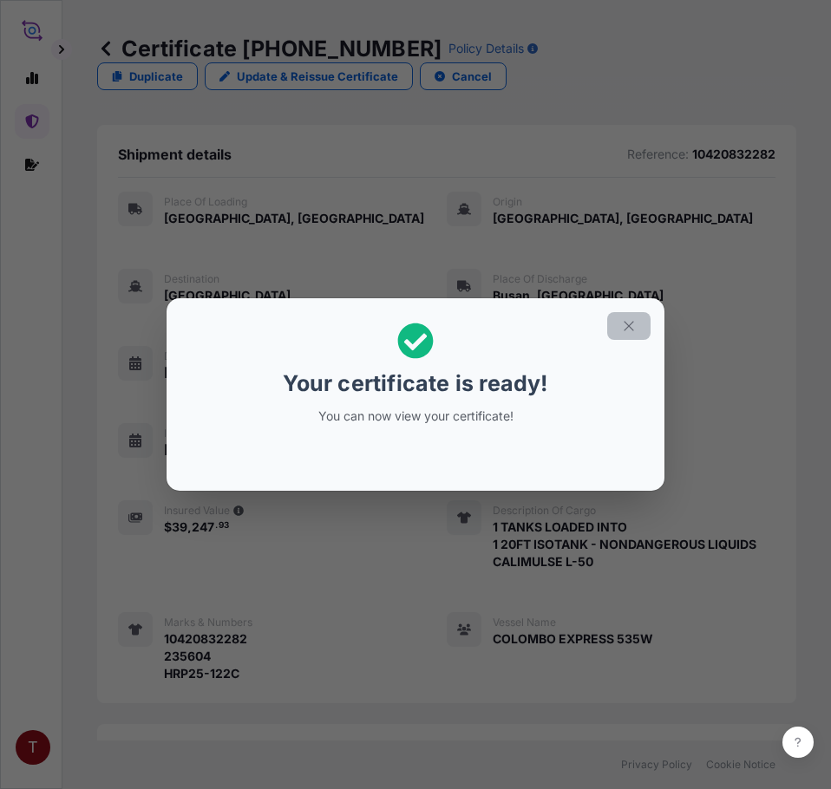
click at [629, 330] on icon "button" at bounding box center [629, 326] width 16 height 16
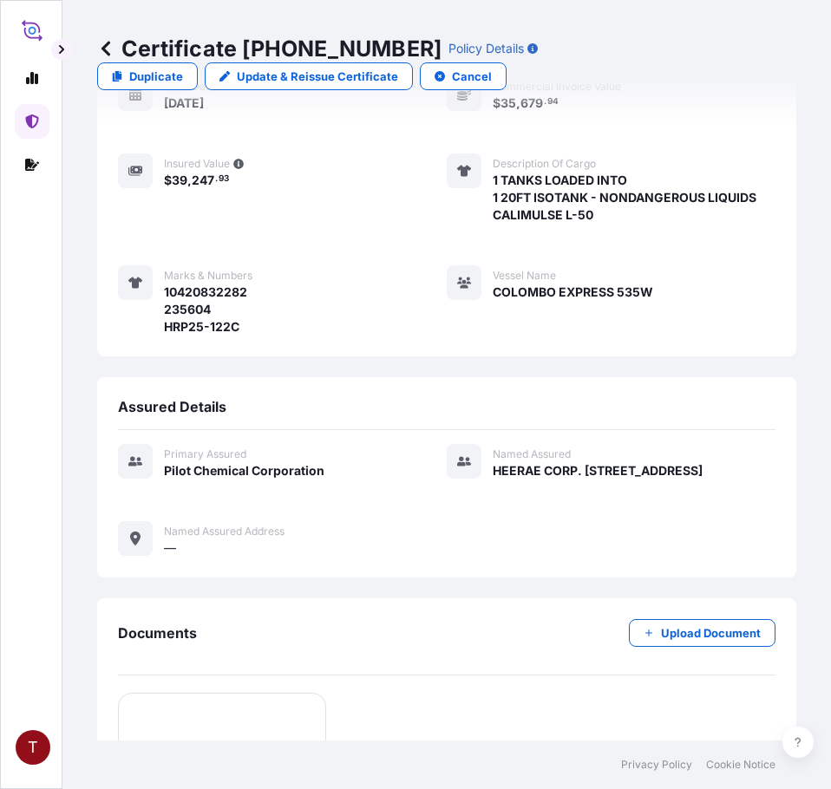
scroll to position [671, 0]
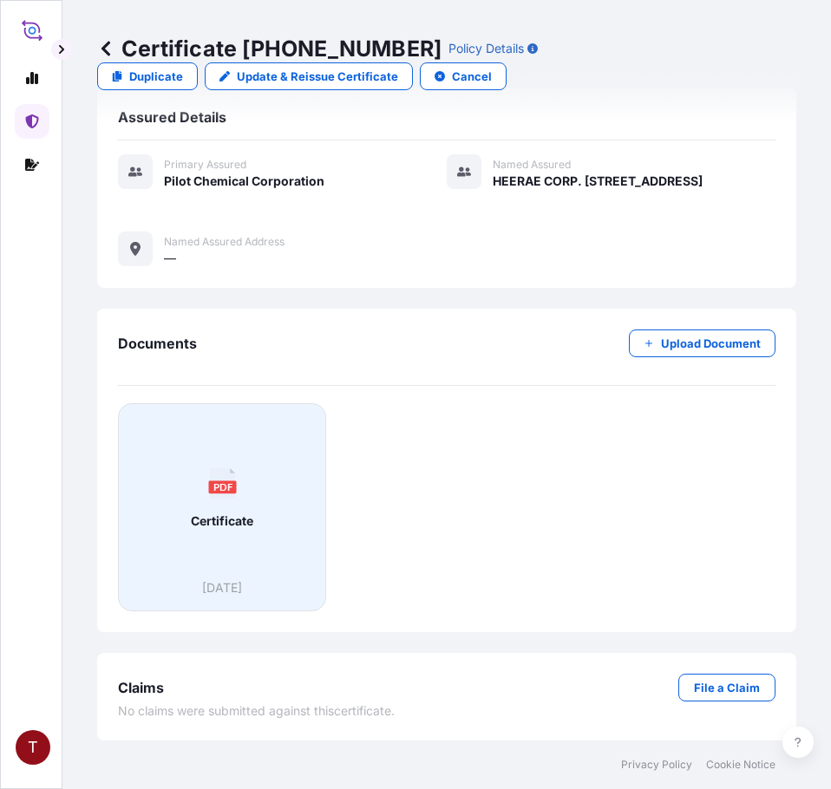
click at [200, 535] on div "PDF Certificate" at bounding box center [222, 498] width 179 height 161
